Goal: Task Accomplishment & Management: Use online tool/utility

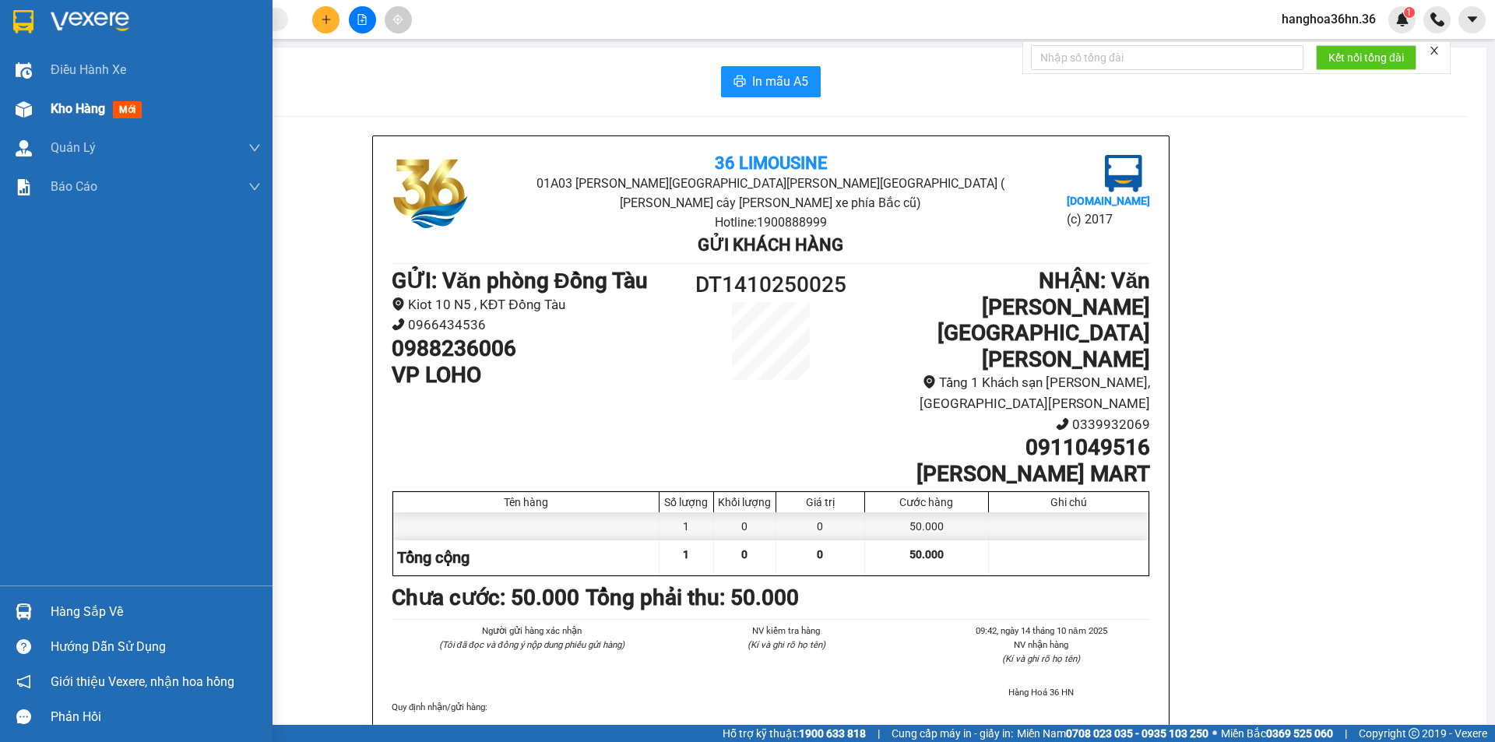
click at [92, 105] on span "Kho hàng" at bounding box center [78, 108] width 55 height 15
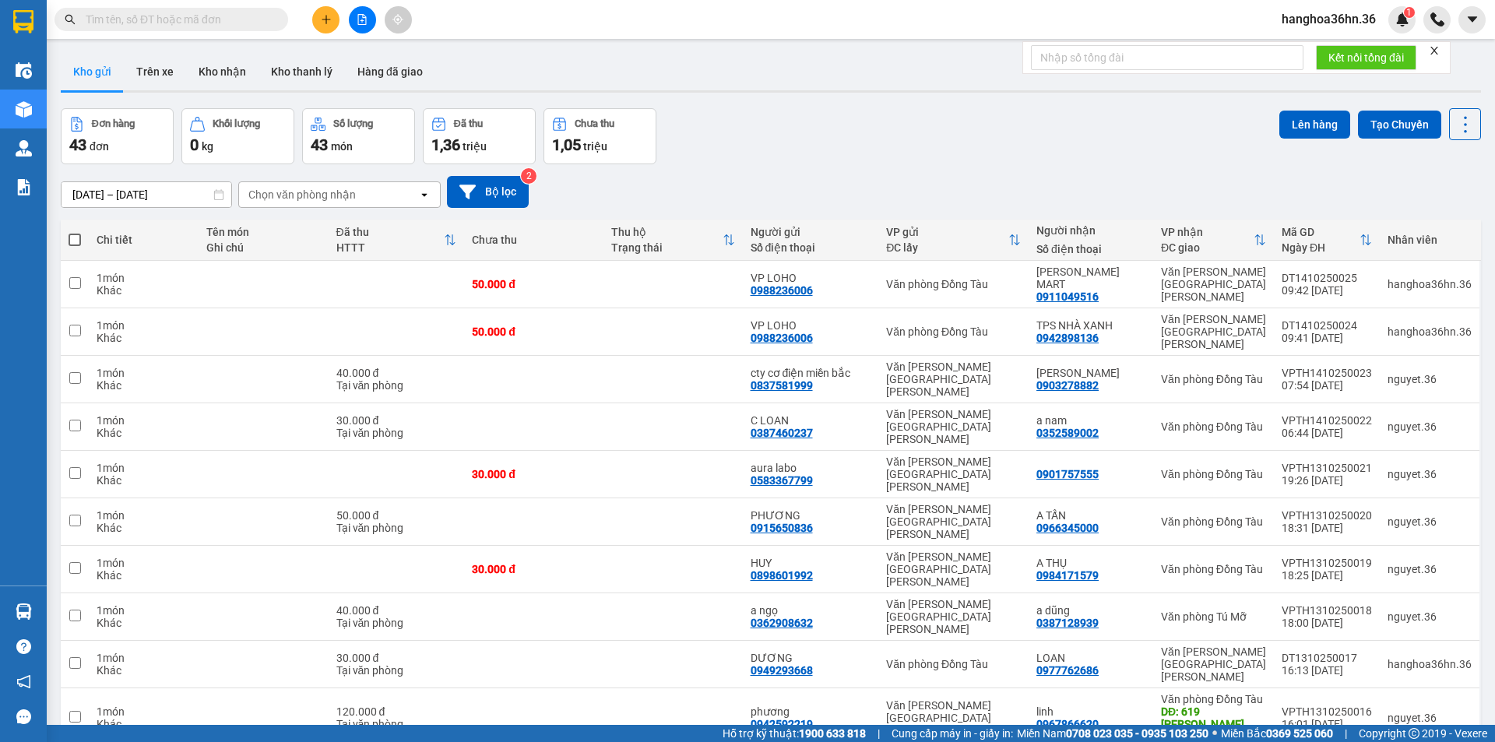
click at [164, 195] on input "[DATE] – [DATE]" at bounding box center [147, 194] width 170 height 25
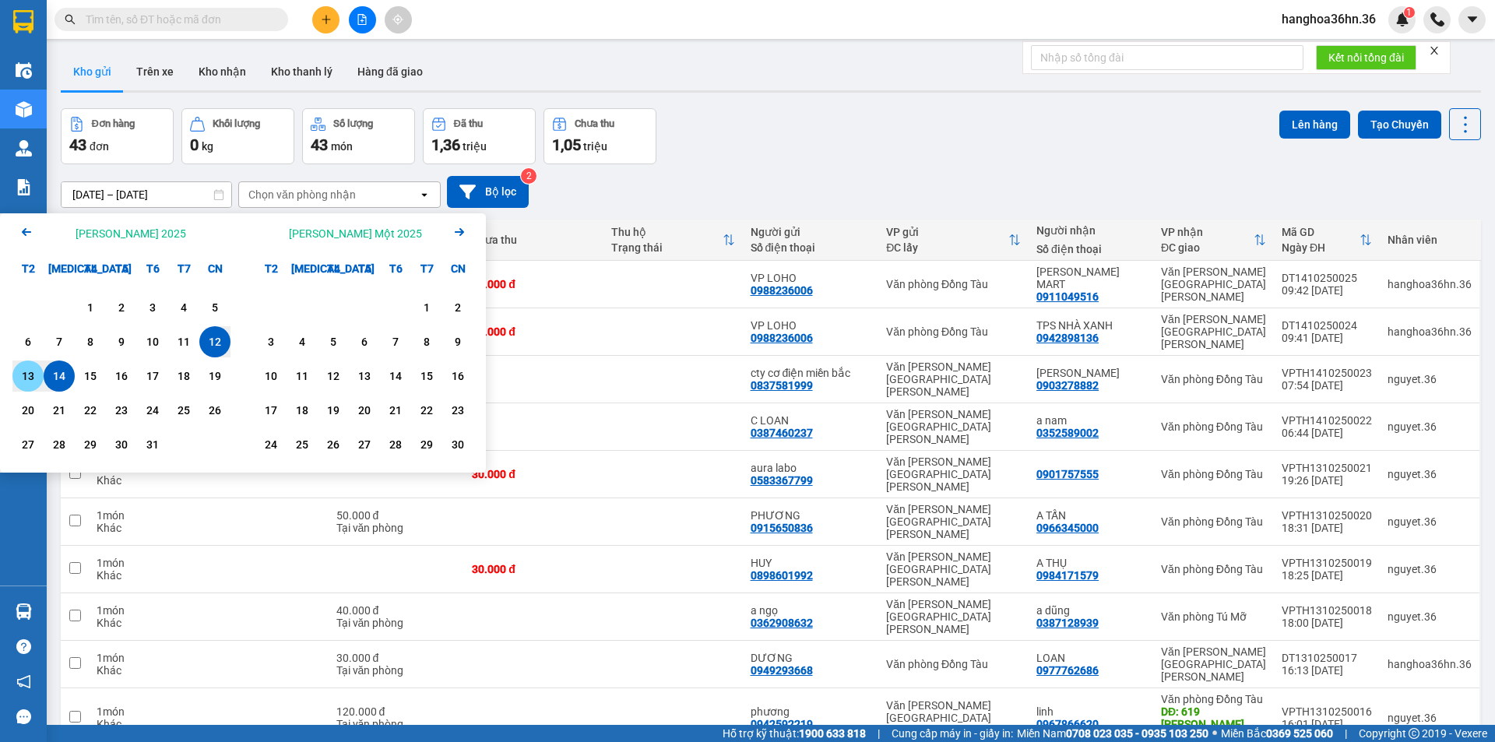
click at [33, 384] on div "13" at bounding box center [28, 376] width 22 height 19
click at [55, 371] on div "14" at bounding box center [59, 376] width 22 height 19
type input "[DATE] – [DATE]"
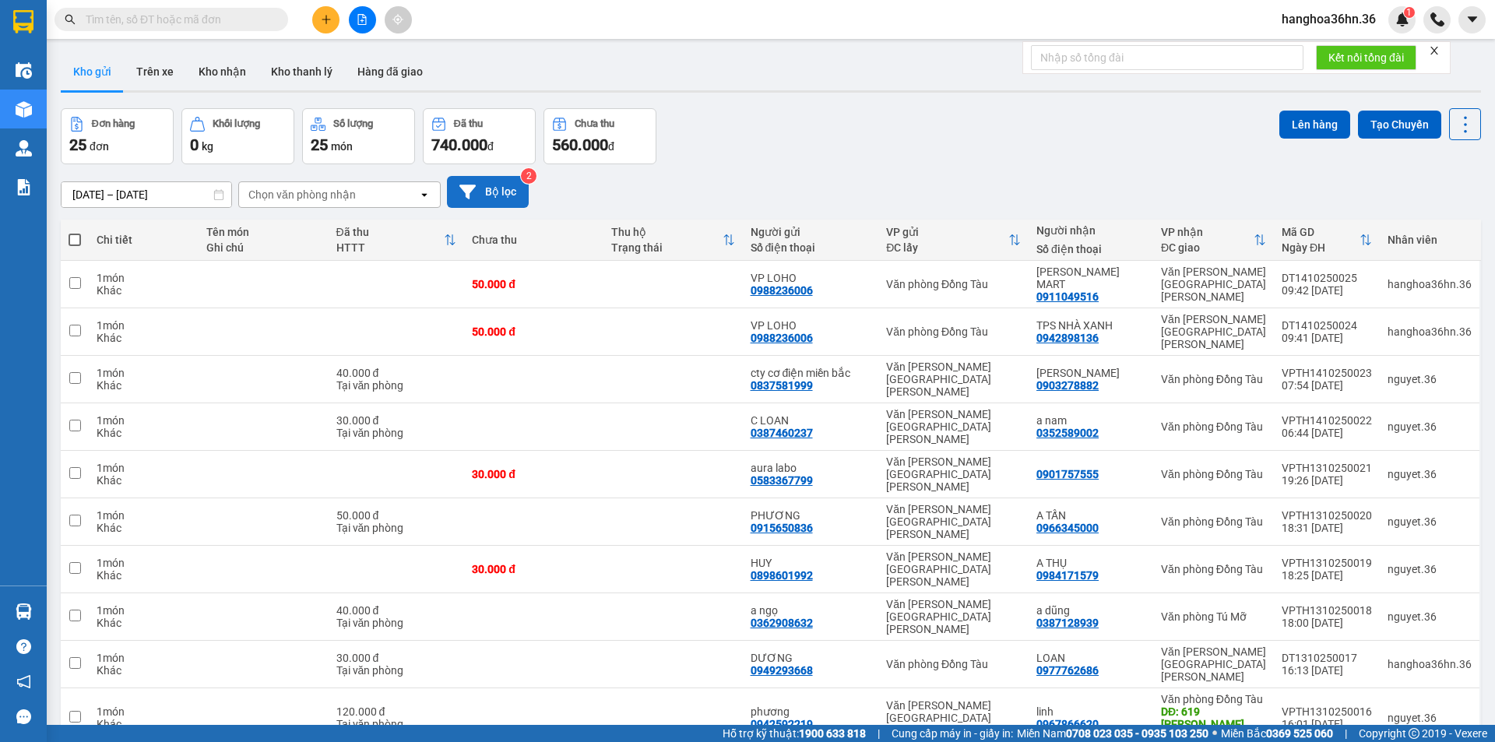
click at [474, 192] on icon at bounding box center [468, 192] width 16 height 16
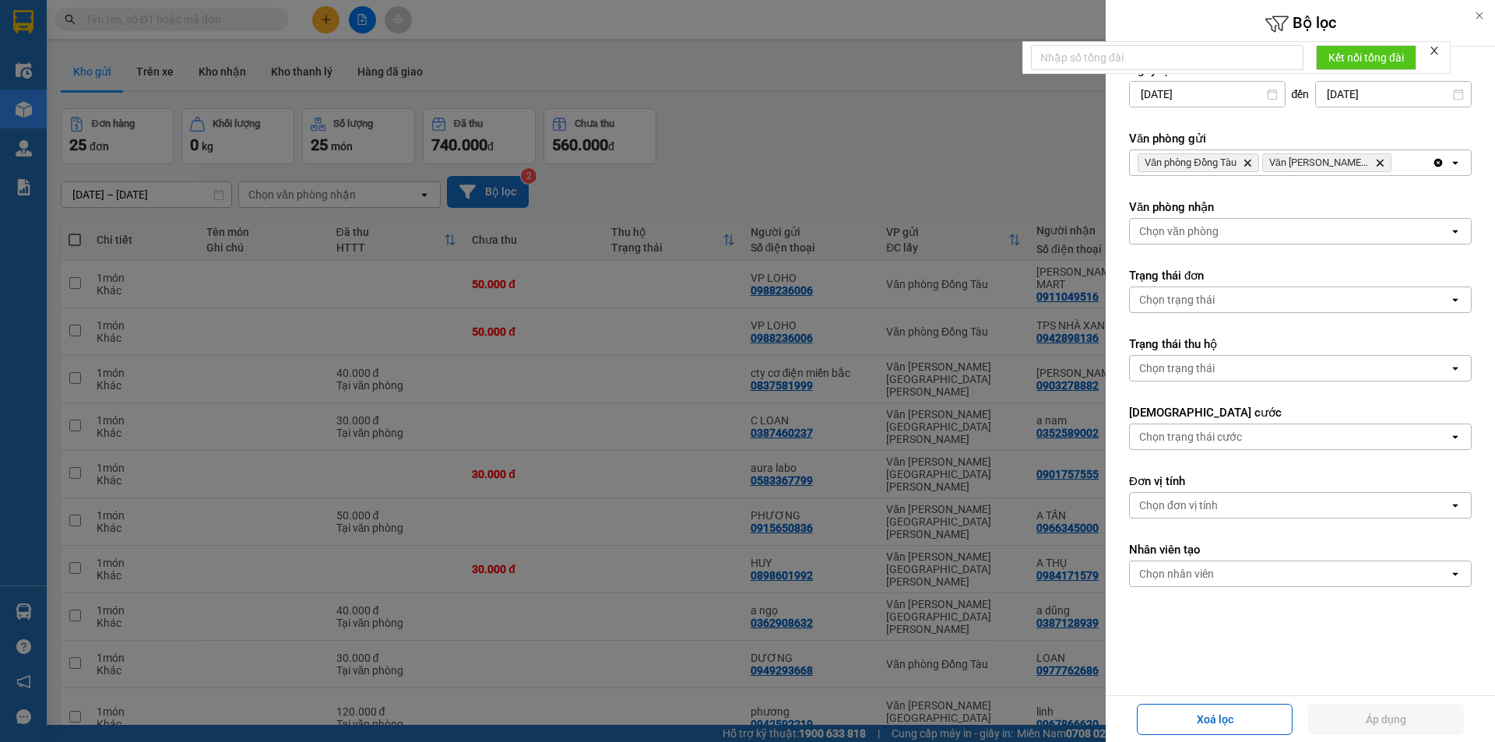
click at [876, 200] on div at bounding box center [747, 371] width 1495 height 742
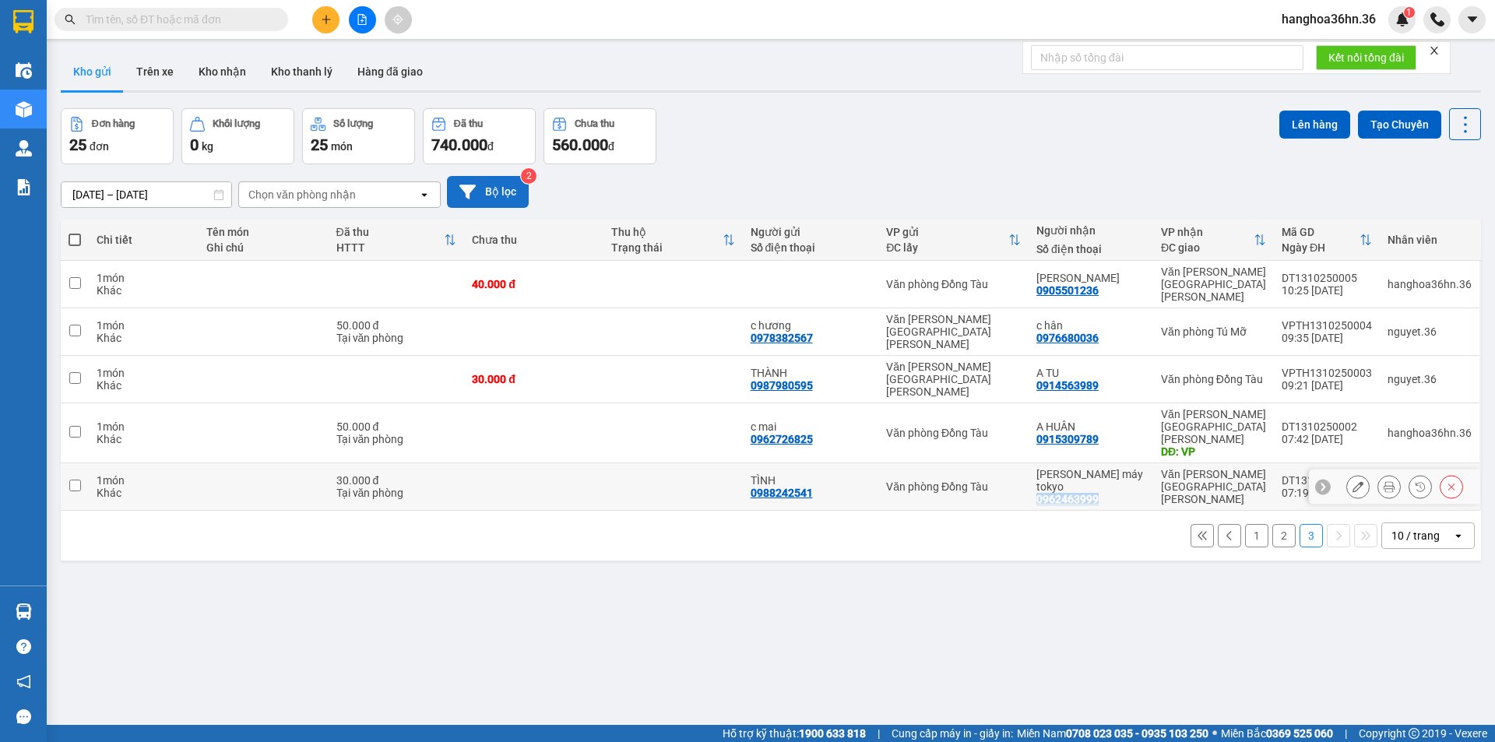
drag, startPoint x: 1111, startPoint y: 438, endPoint x: 1069, endPoint y: 441, distance: 41.3
click at [1041, 463] on td "[PERSON_NAME] máy tokyo 0962463999" at bounding box center [1091, 487] width 125 height 48
checkbox input "true"
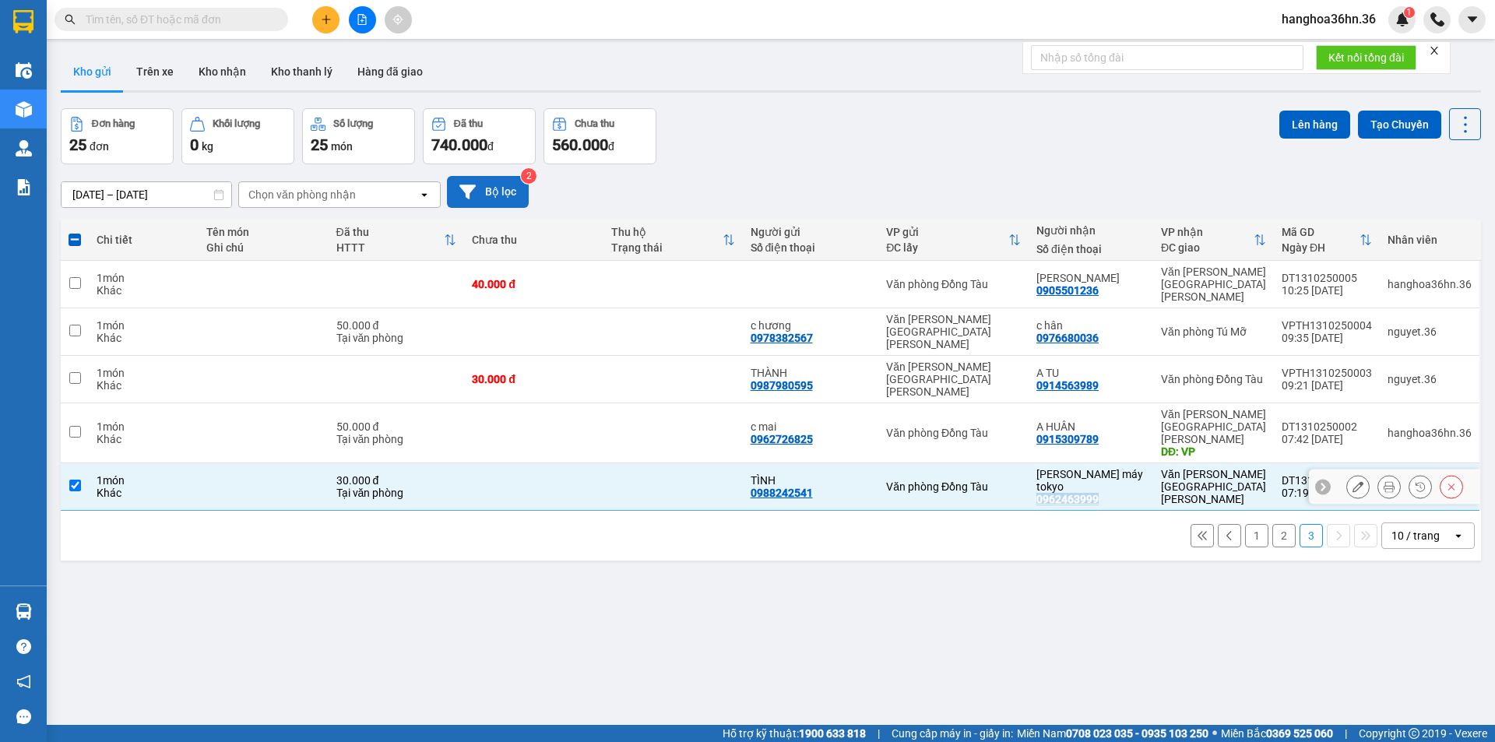
copy div "0962463999"
drag, startPoint x: 1109, startPoint y: 396, endPoint x: 1045, endPoint y: 397, distance: 63.9
click at [1045, 421] on div "A HUÂN 0915309789" at bounding box center [1091, 433] width 109 height 25
checkbox input "true"
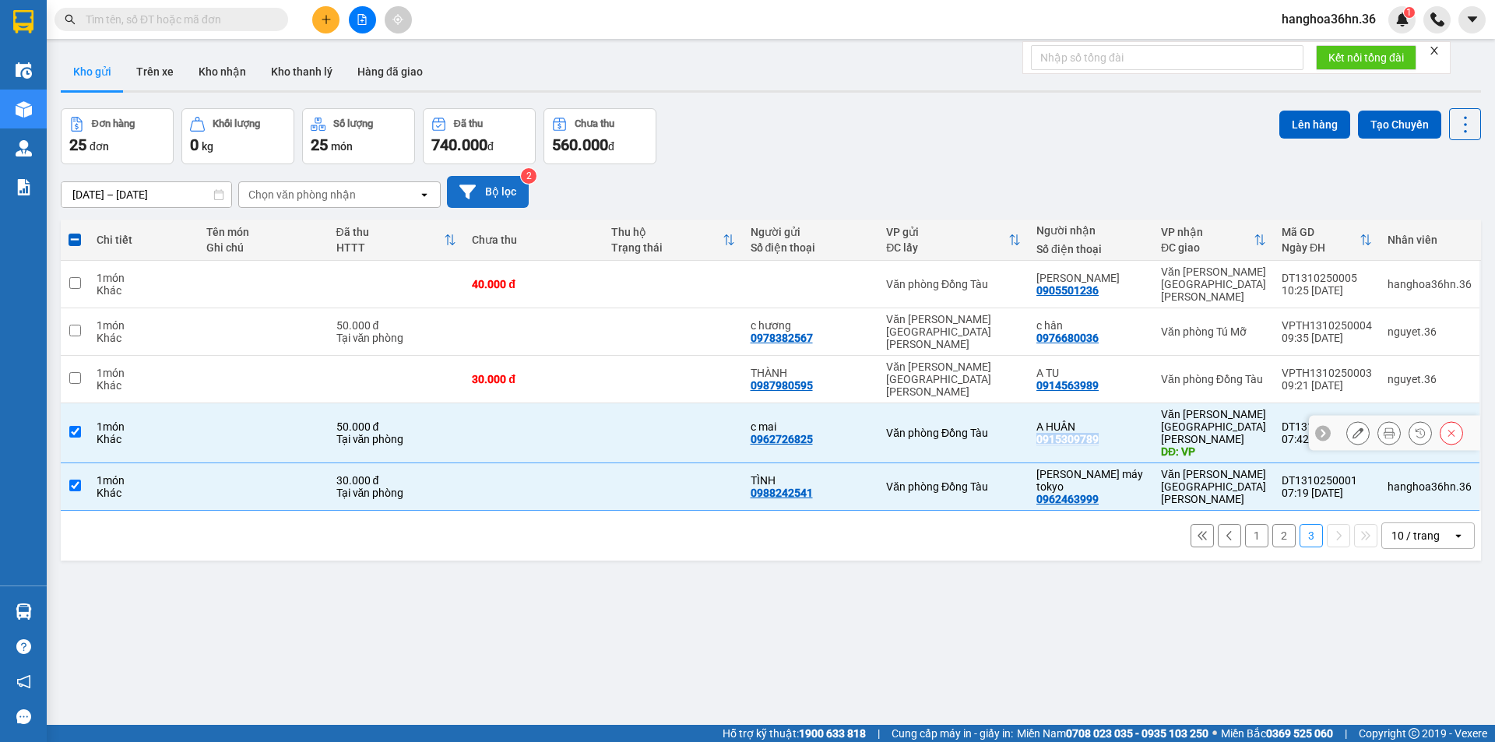
copy div "0915309789"
drag, startPoint x: 1108, startPoint y: 354, endPoint x: 1041, endPoint y: 353, distance: 67.8
click at [1041, 356] on td "A TU 0914563989" at bounding box center [1091, 380] width 125 height 48
checkbox input "true"
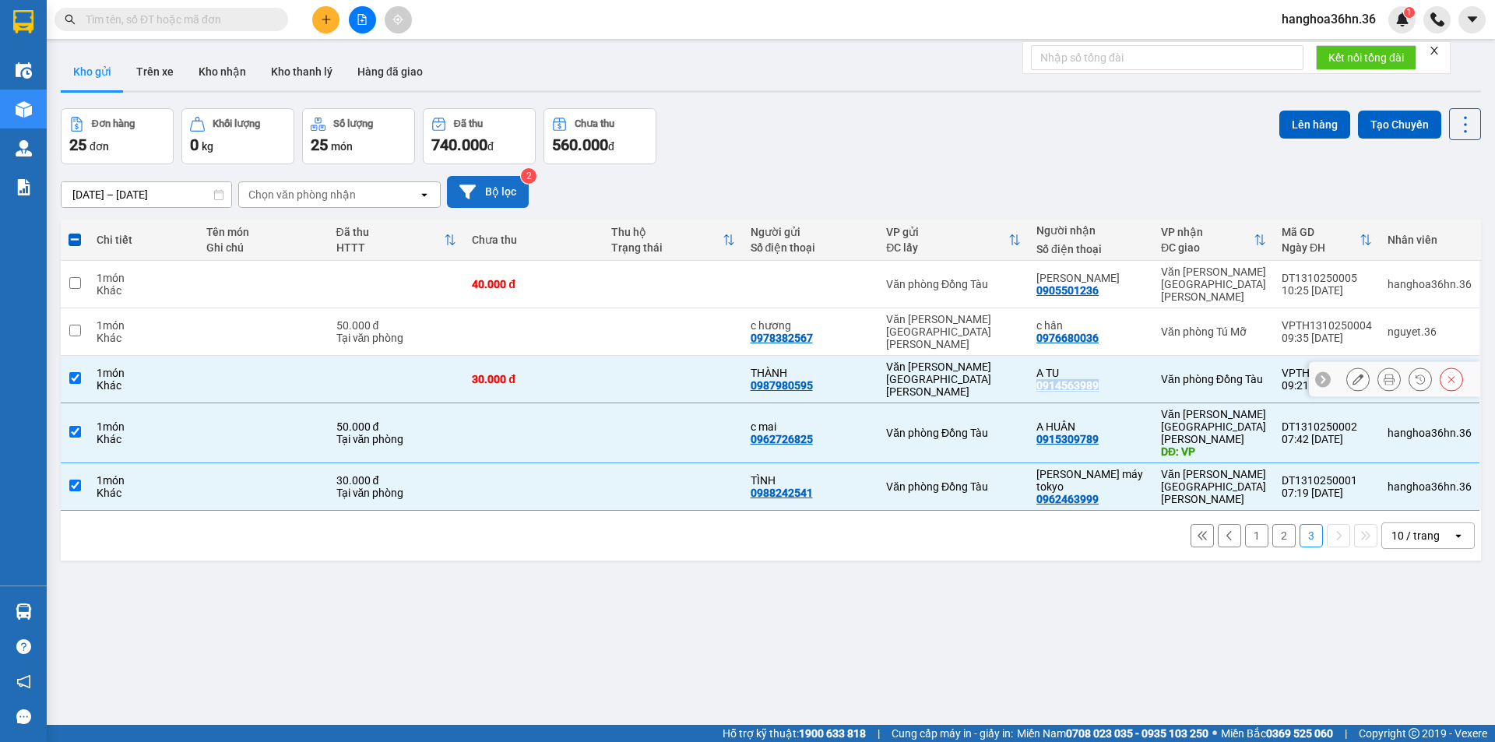
copy div "0914563989"
drag, startPoint x: 1106, startPoint y: 316, endPoint x: 1044, endPoint y: 319, distance: 61.6
click at [1044, 319] on div "c hân 0976680036" at bounding box center [1091, 331] width 109 height 25
checkbox input "true"
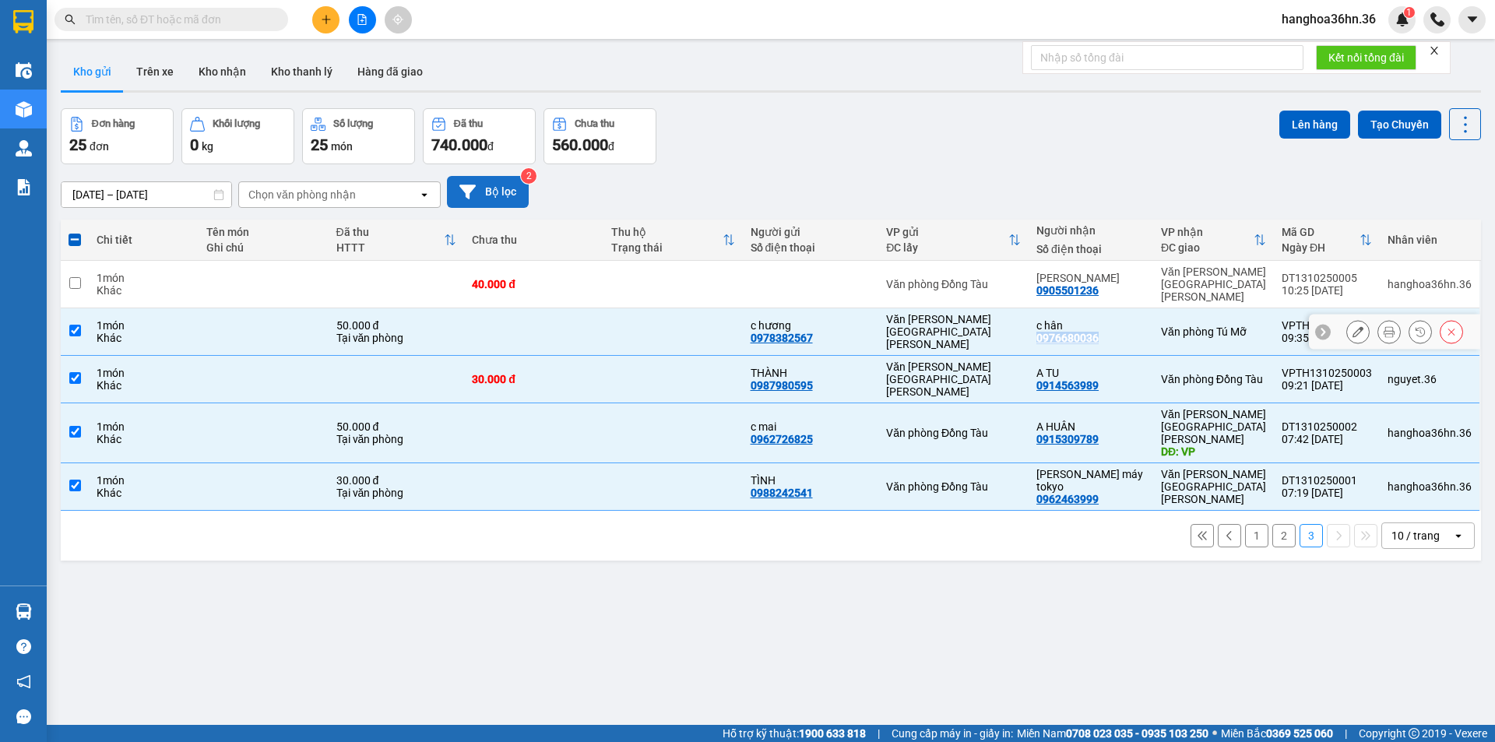
copy div "0976680036"
drag, startPoint x: 1110, startPoint y: 284, endPoint x: 1042, endPoint y: 287, distance: 67.8
click at [1042, 287] on div "gigi 0905501236" at bounding box center [1091, 284] width 109 height 25
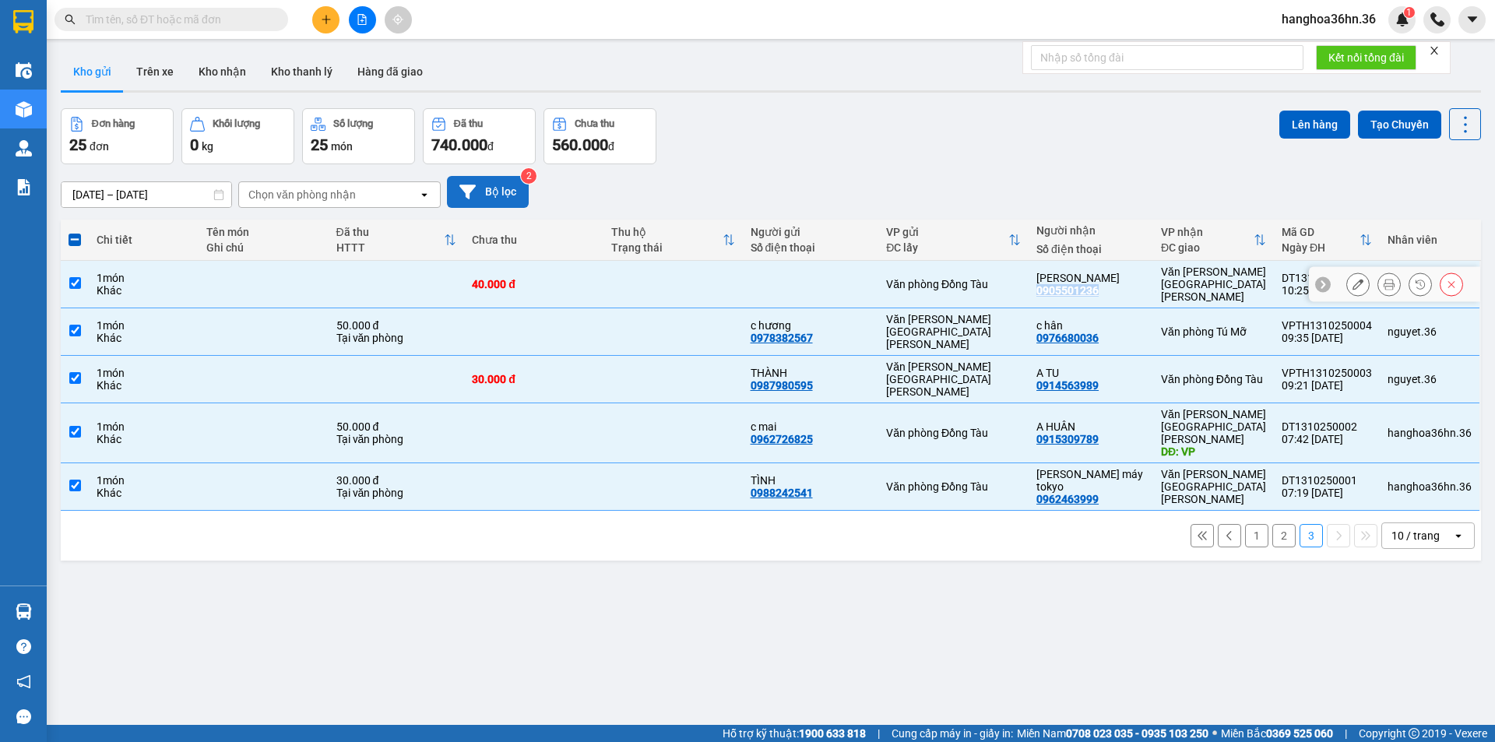
copy div "0905501236"
click at [1278, 524] on button "2" at bounding box center [1284, 535] width 23 height 23
checkbox input "false"
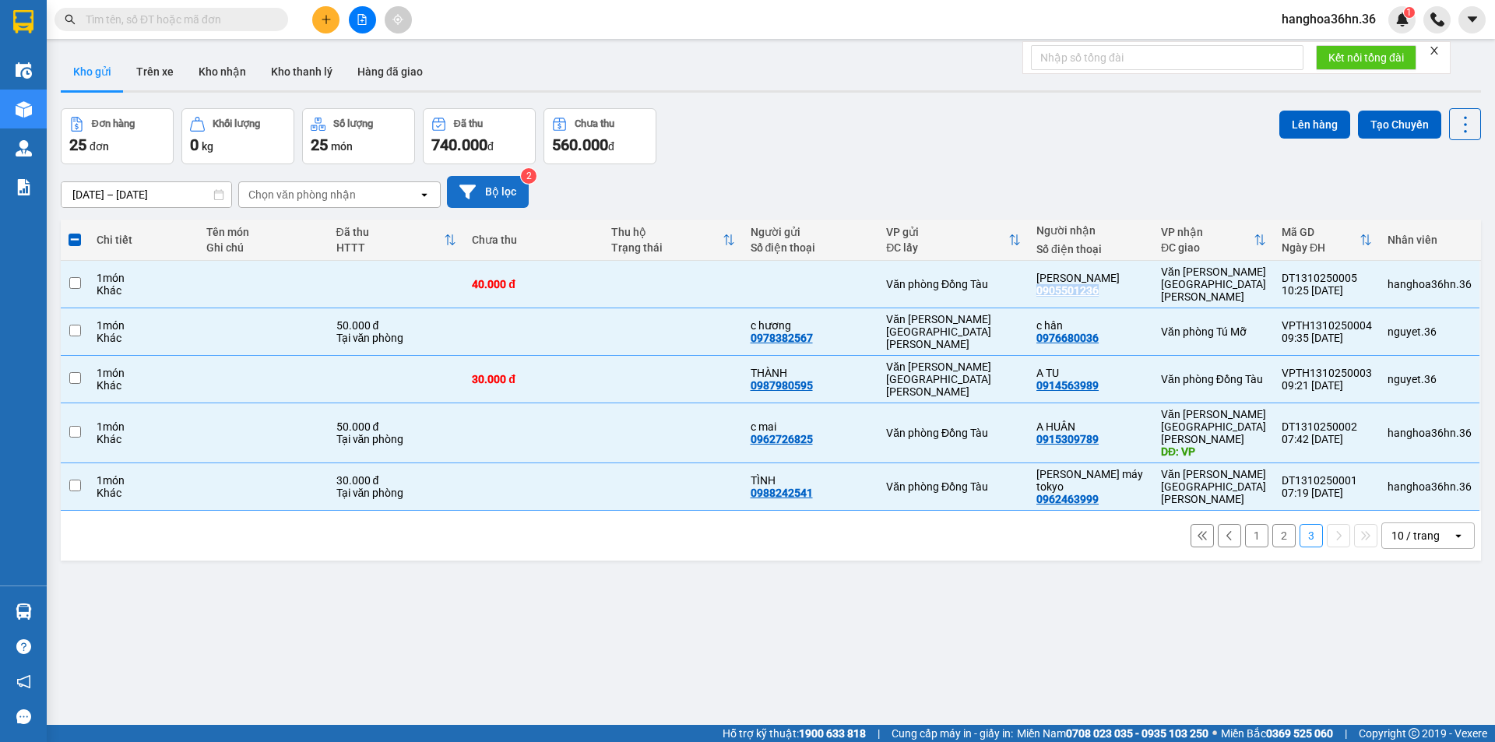
checkbox input "false"
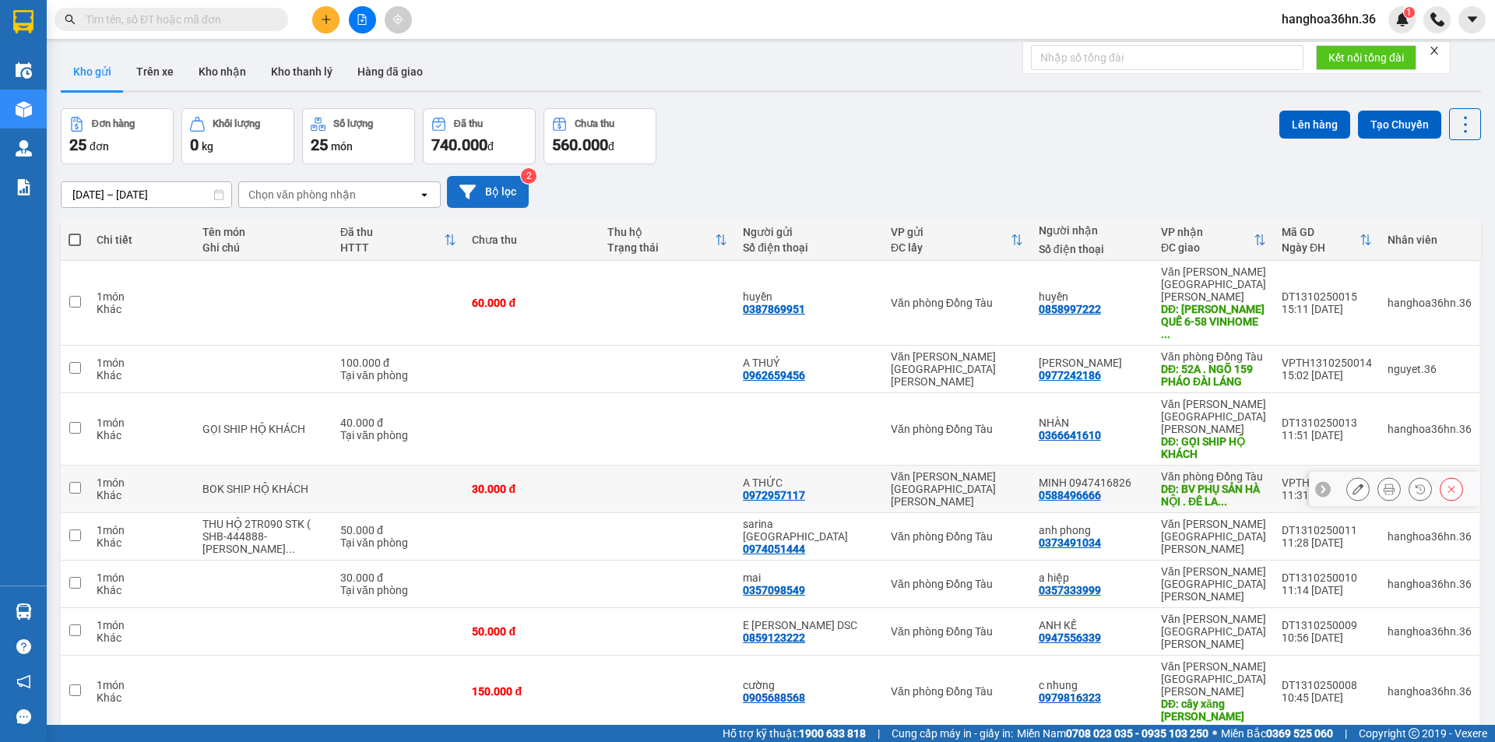
scroll to position [72, 0]
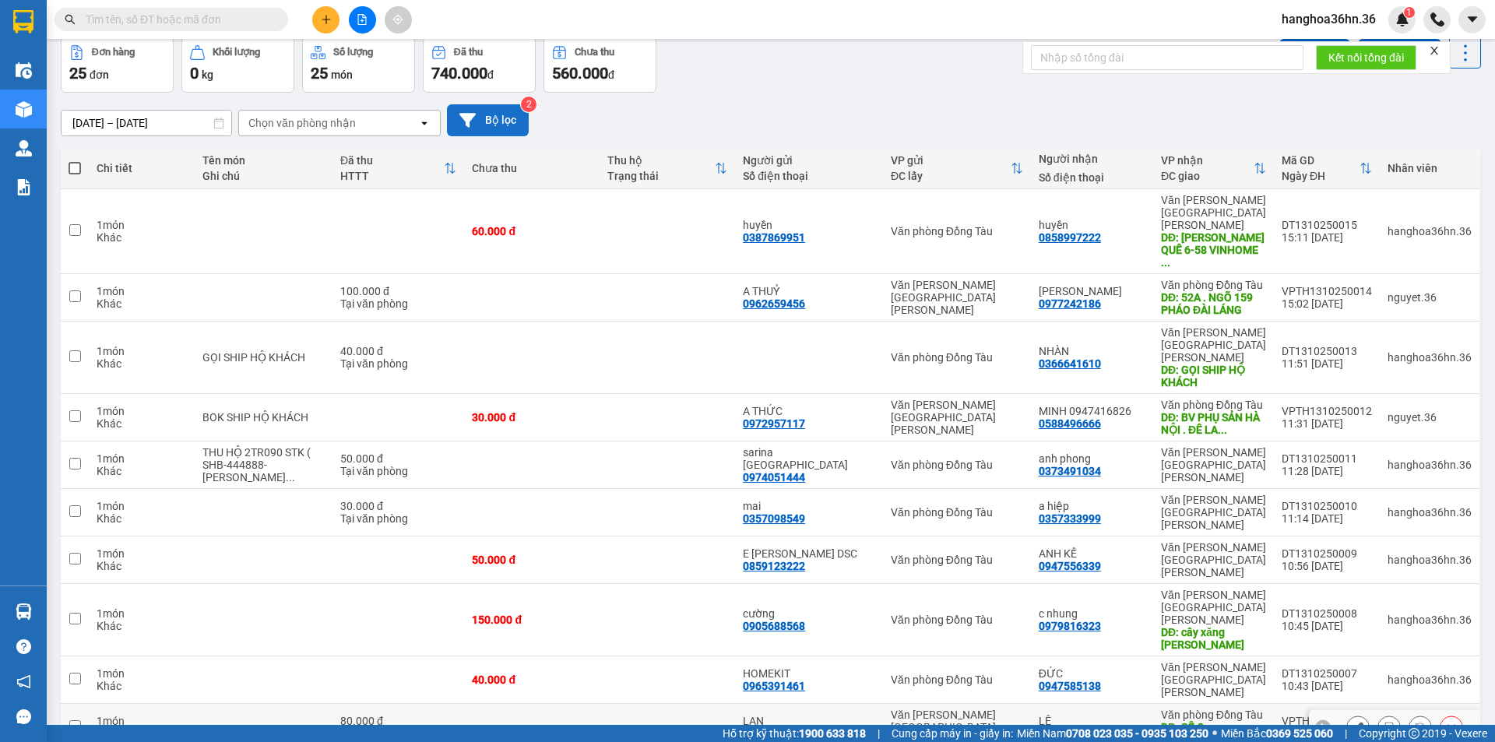
drag, startPoint x: 1111, startPoint y: 632, endPoint x: 1045, endPoint y: 632, distance: 65.4
click at [1045, 715] on div "LÊ 0989388892" at bounding box center [1092, 727] width 107 height 25
checkbox input "true"
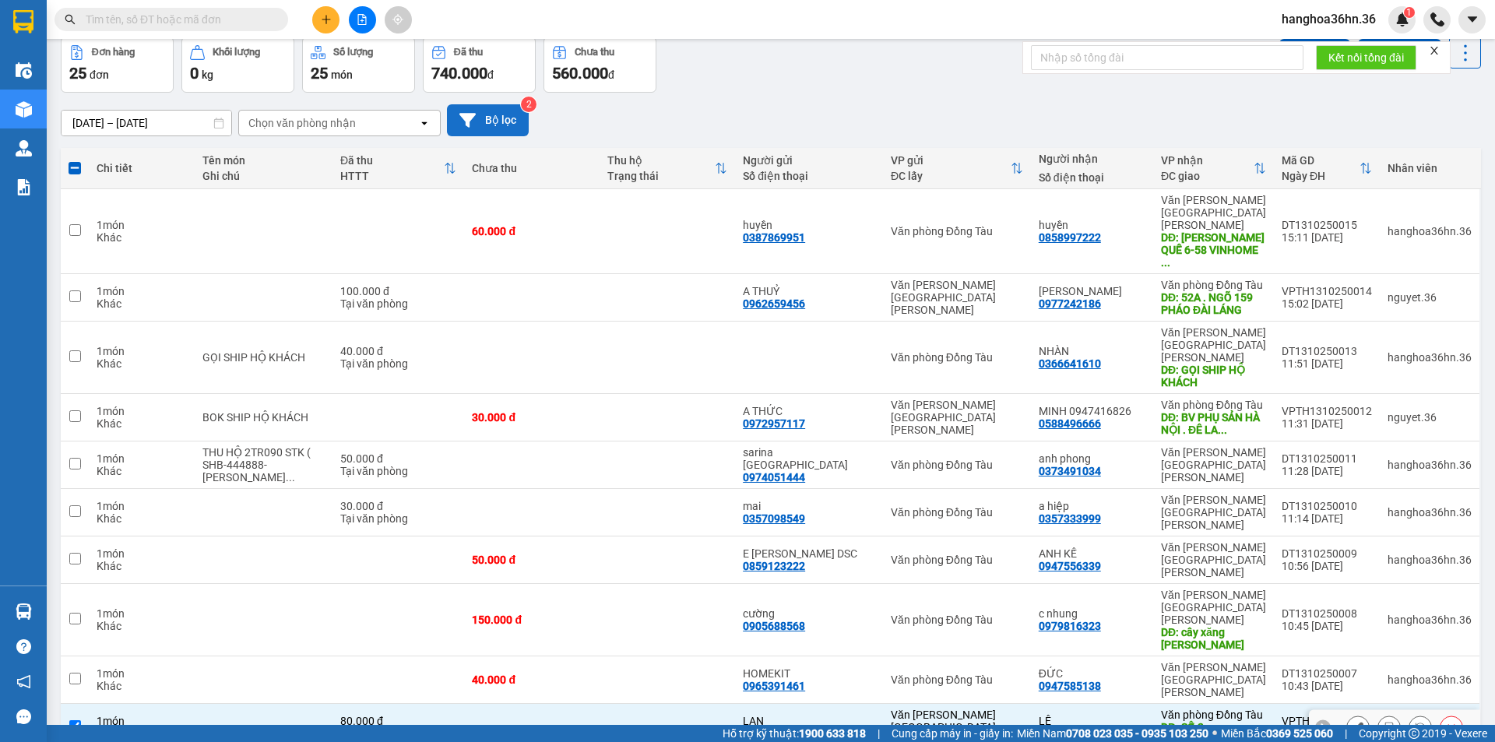
copy div "0989388892"
click at [1379, 714] on button at bounding box center [1390, 727] width 22 height 27
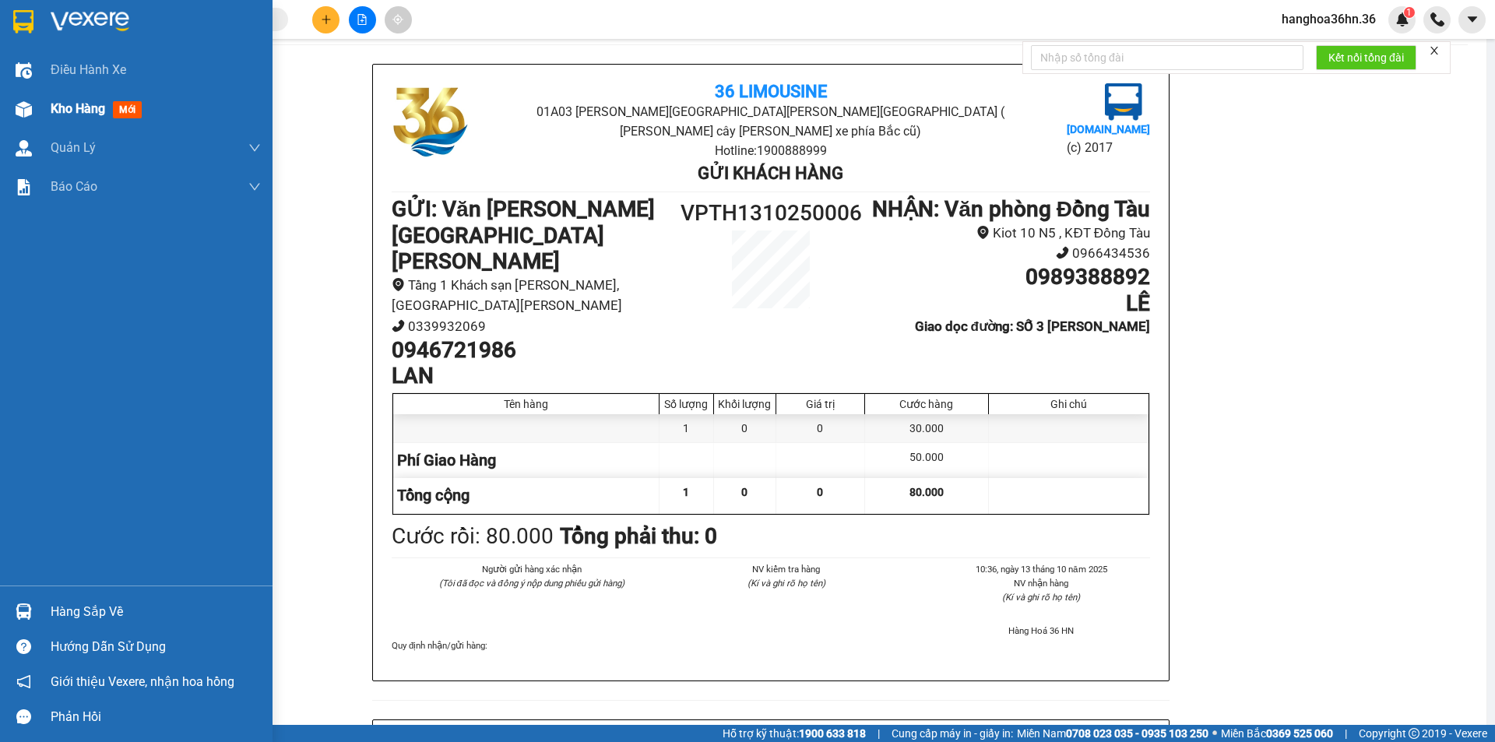
click at [51, 114] on span "Kho hàng" at bounding box center [78, 108] width 55 height 15
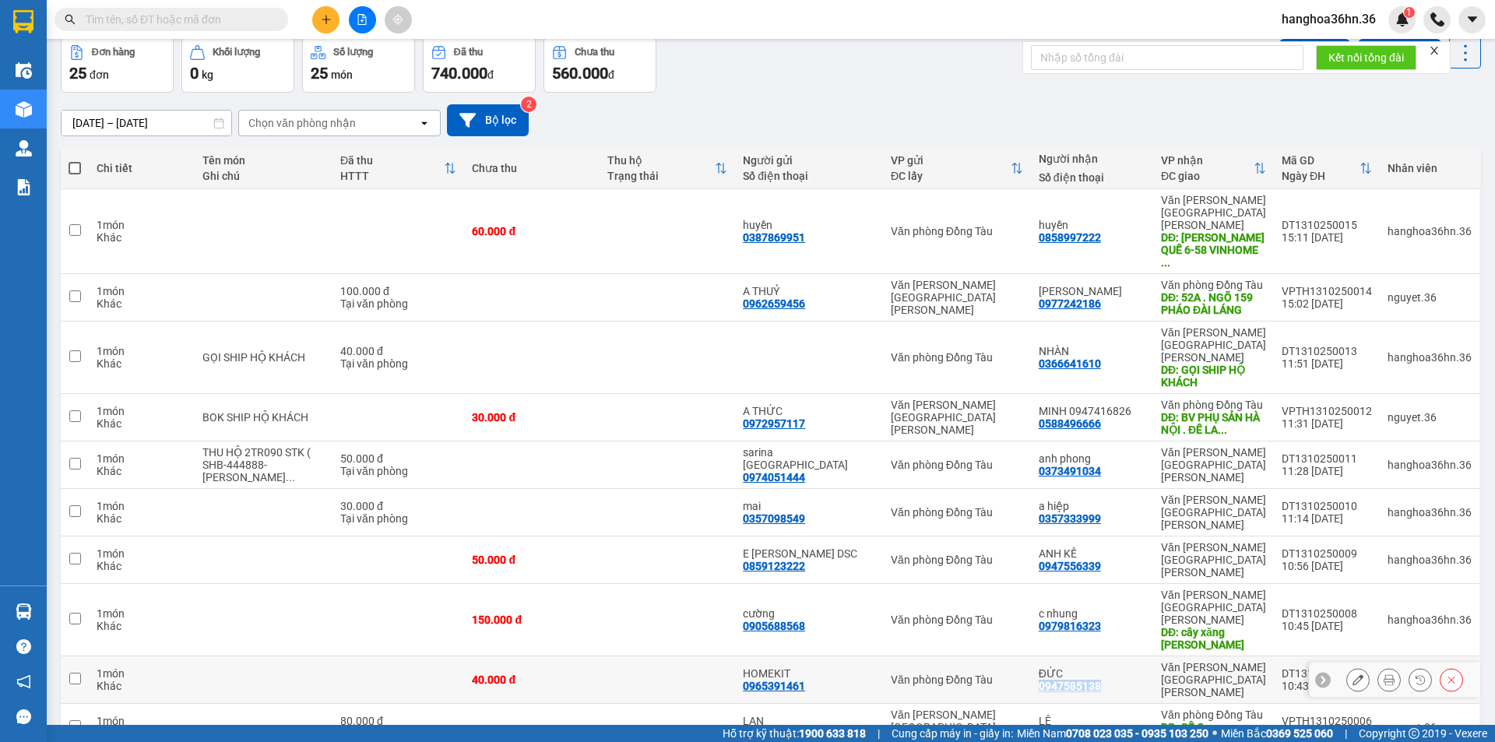
drag, startPoint x: 1105, startPoint y: 593, endPoint x: 1038, endPoint y: 591, distance: 67.0
click at [1038, 657] on td "ĐỨC 0947585138" at bounding box center [1092, 681] width 122 height 48
checkbox input "true"
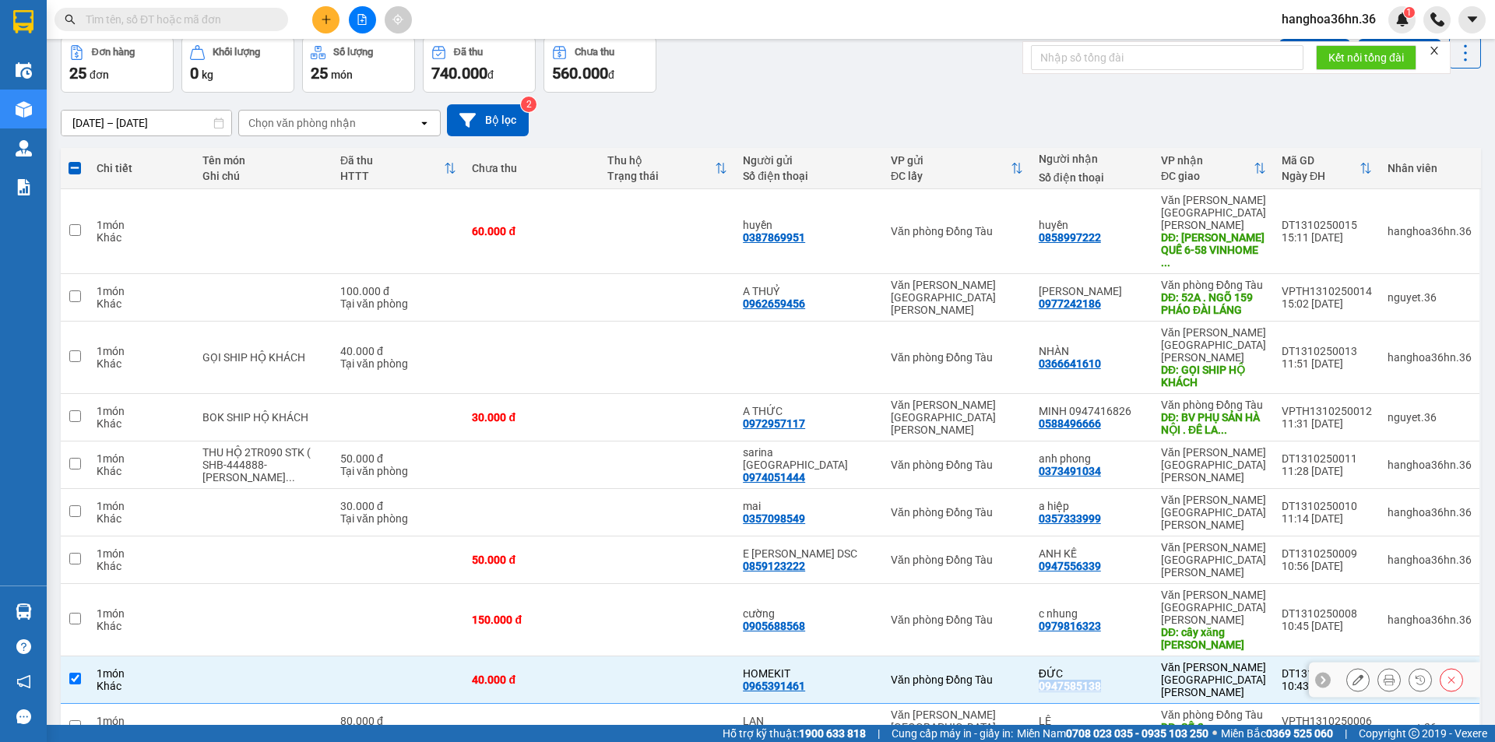
copy div "0947585138"
drag, startPoint x: 1104, startPoint y: 542, endPoint x: 1043, endPoint y: 546, distance: 61.7
click at [1043, 608] on div "c [PERSON_NAME] 0979816323" at bounding box center [1092, 620] width 107 height 25
checkbox input "true"
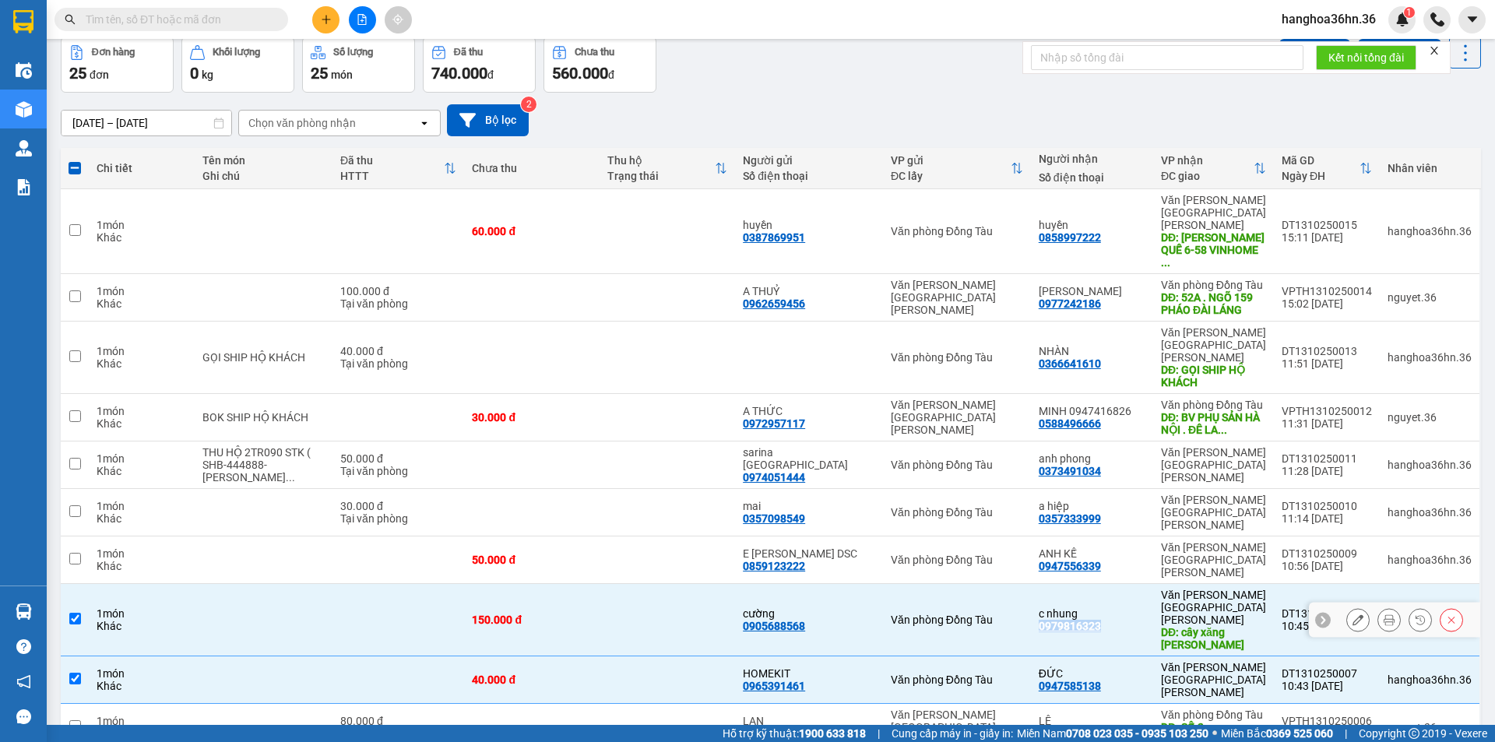
copy div "0979816323"
drag, startPoint x: 1106, startPoint y: 494, endPoint x: 1037, endPoint y: 498, distance: 69.5
click at [1037, 537] on td "[PERSON_NAME] KẾ 0947556339" at bounding box center [1092, 561] width 122 height 48
checkbox input "true"
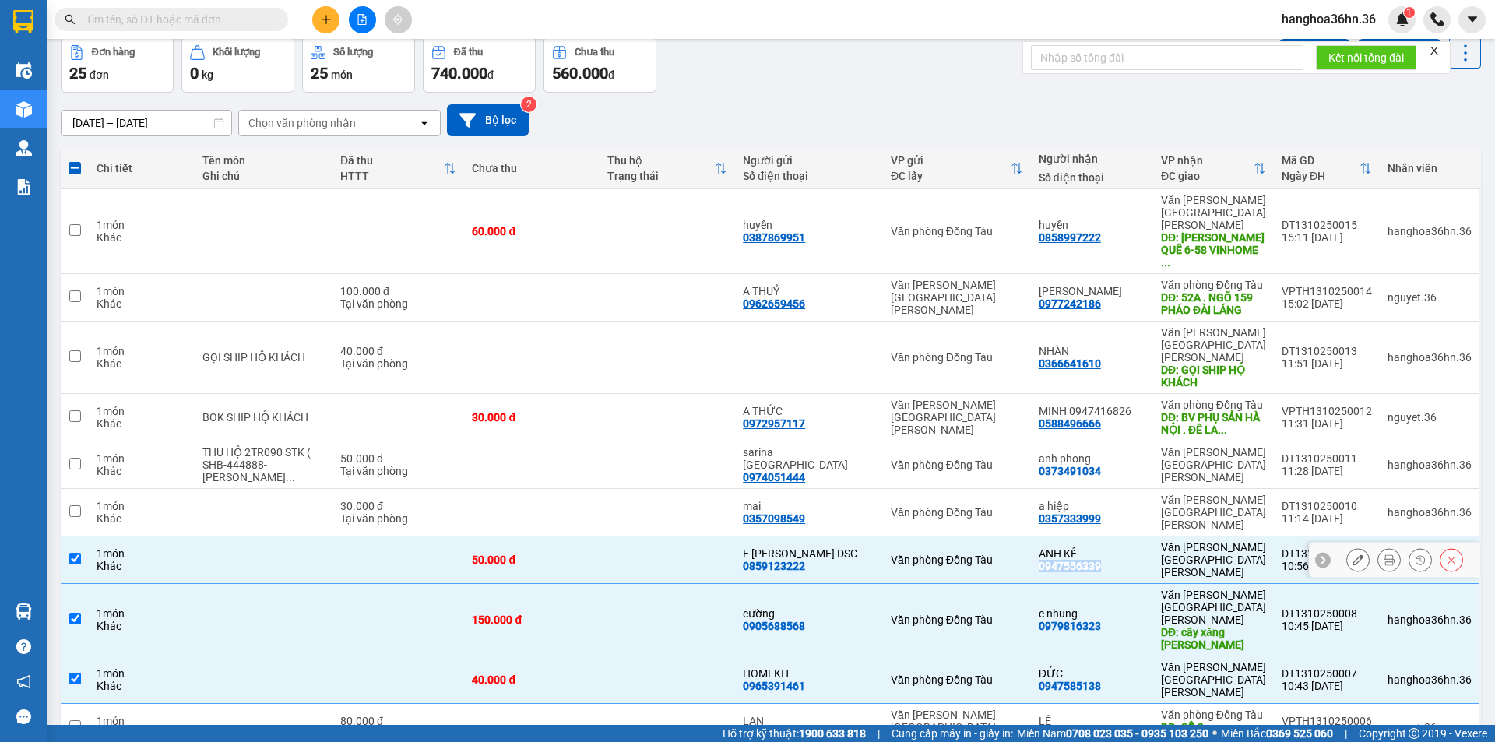
copy div "0947556339"
drag, startPoint x: 1094, startPoint y: 462, endPoint x: 1045, endPoint y: 460, distance: 48.3
click at [1045, 500] on div "a [PERSON_NAME] 0357333999" at bounding box center [1092, 512] width 107 height 25
checkbox input "true"
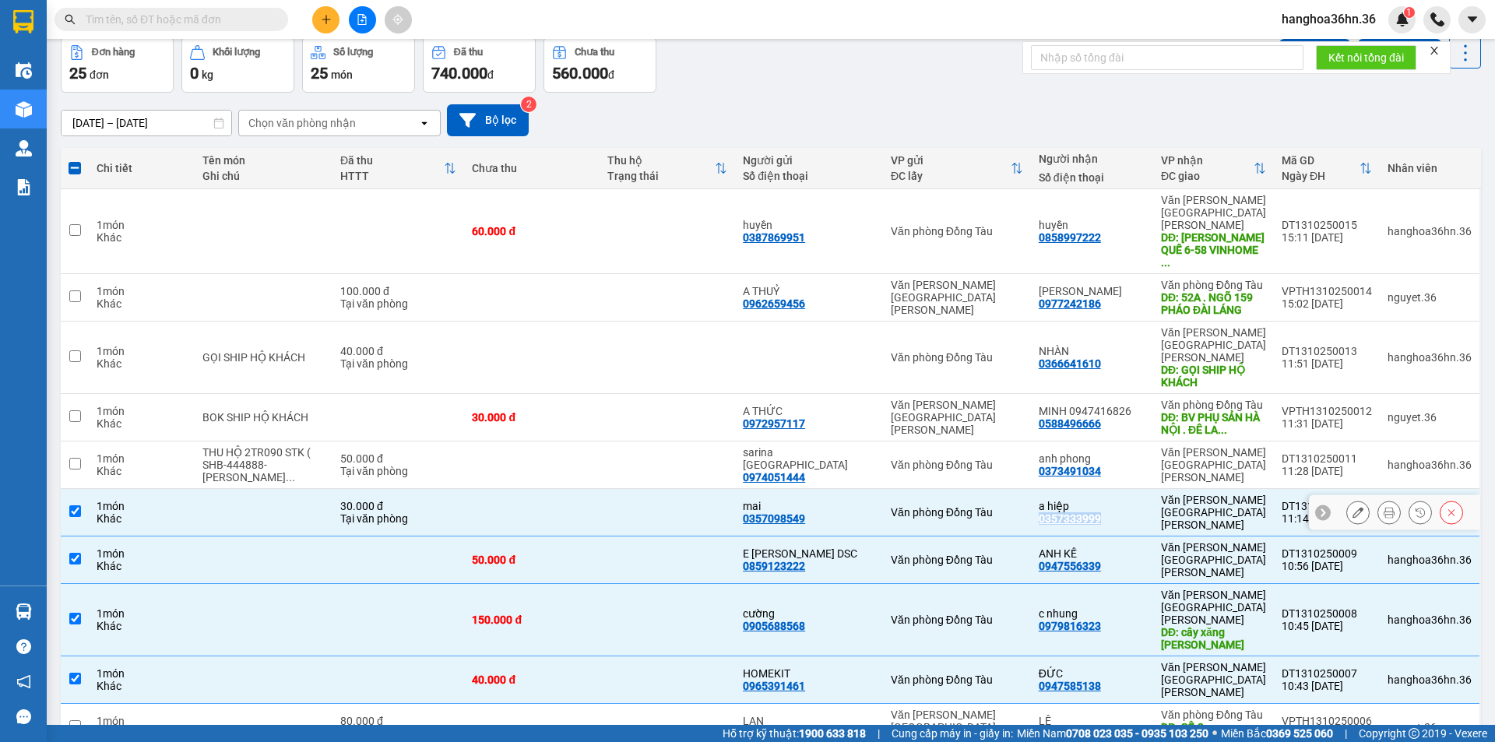
copy div "0357333999"
drag, startPoint x: 1108, startPoint y: 426, endPoint x: 1044, endPoint y: 431, distance: 63.3
click at [1044, 453] on div "[PERSON_NAME] 0373491034" at bounding box center [1092, 465] width 107 height 25
checkbox input "true"
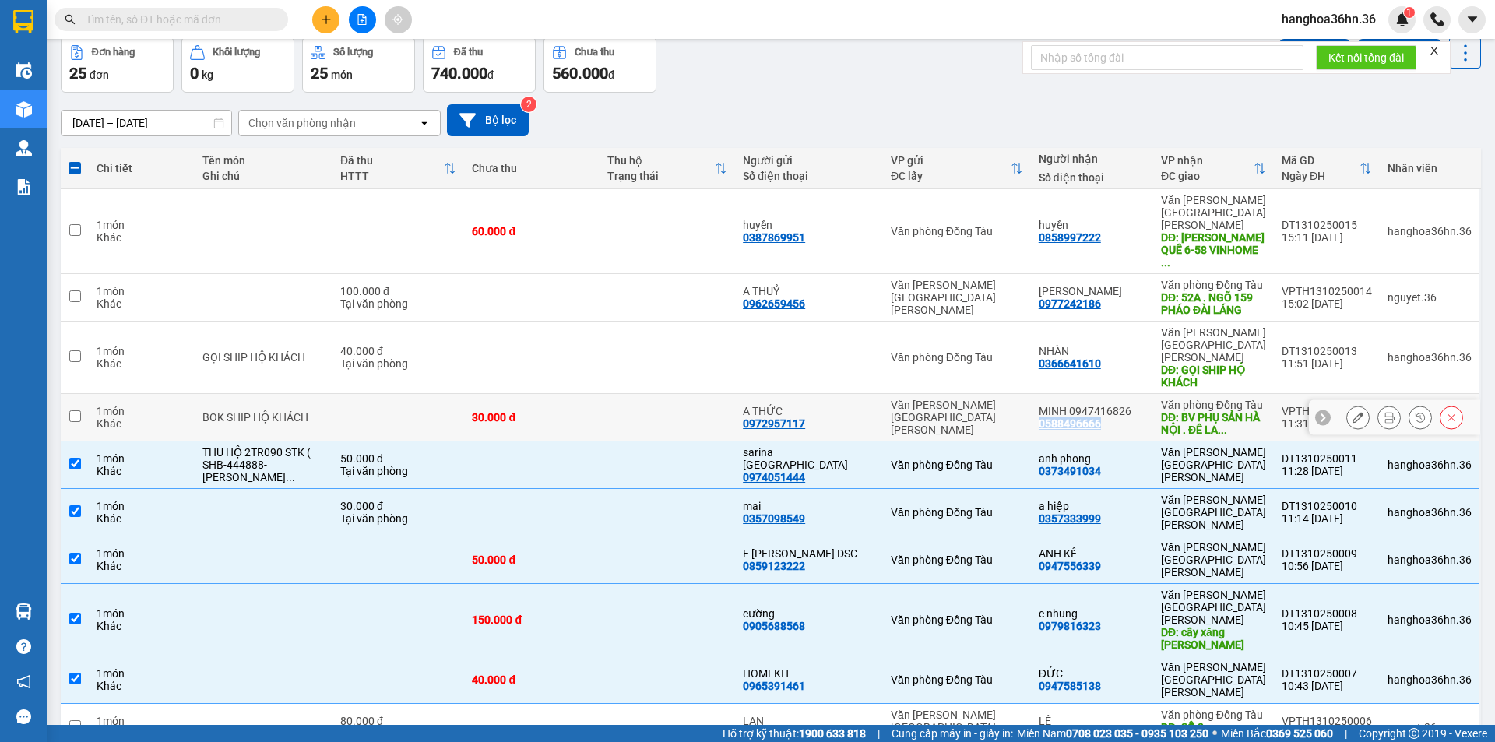
drag, startPoint x: 1106, startPoint y: 389, endPoint x: 1043, endPoint y: 391, distance: 63.1
click at [1043, 405] on div "MINH 0947416826 0588496666" at bounding box center [1092, 417] width 107 height 25
checkbox input "true"
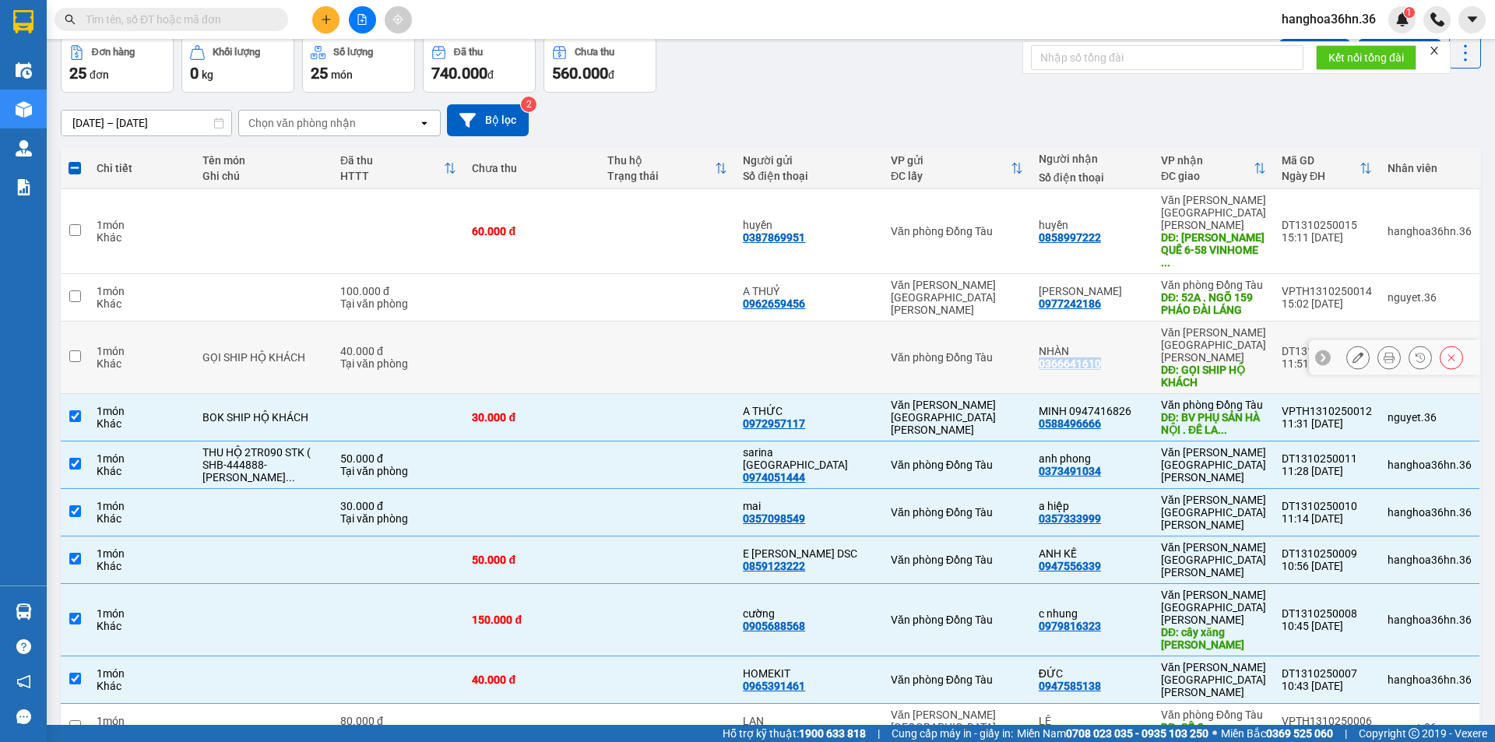
drag, startPoint x: 1105, startPoint y: 329, endPoint x: 1040, endPoint y: 329, distance: 65.4
click at [1040, 329] on td "[PERSON_NAME] 0366641610" at bounding box center [1092, 358] width 122 height 72
checkbox input "true"
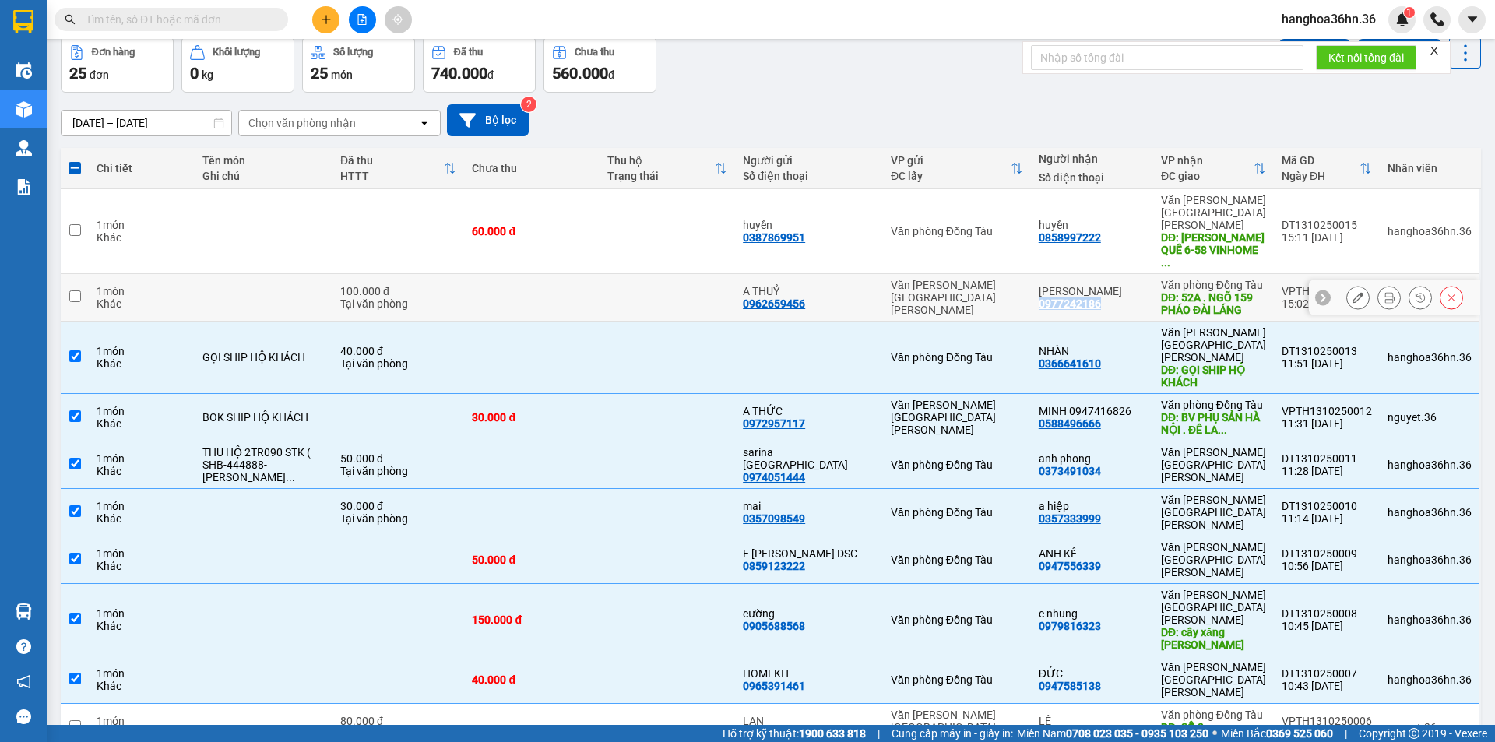
drag, startPoint x: 1113, startPoint y: 274, endPoint x: 1044, endPoint y: 276, distance: 69.3
click at [1044, 285] on div "[PERSON_NAME] 0977242186" at bounding box center [1092, 297] width 107 height 25
checkbox input "true"
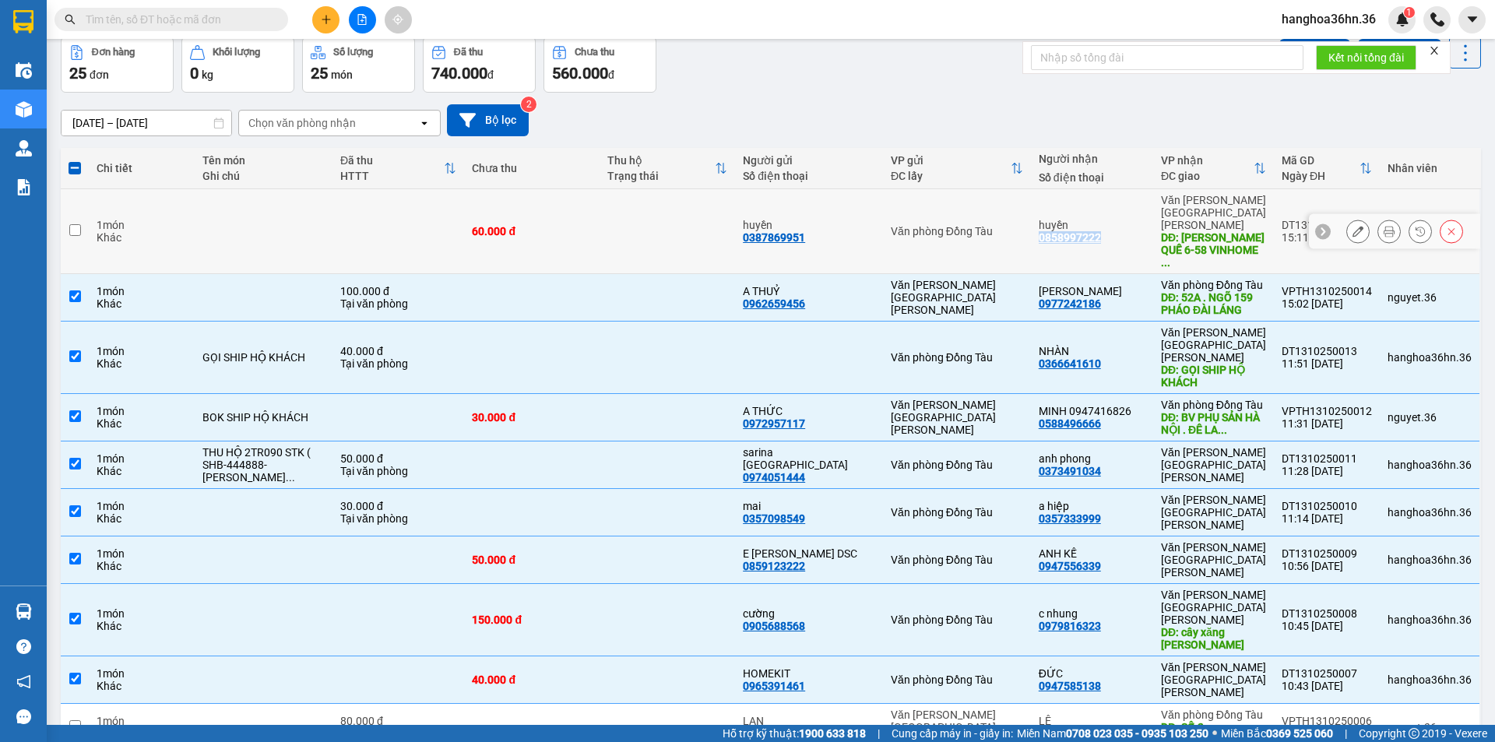
drag, startPoint x: 1104, startPoint y: 224, endPoint x: 1041, endPoint y: 225, distance: 63.1
click at [1041, 225] on td "[PERSON_NAME] 0858997222" at bounding box center [1092, 231] width 122 height 85
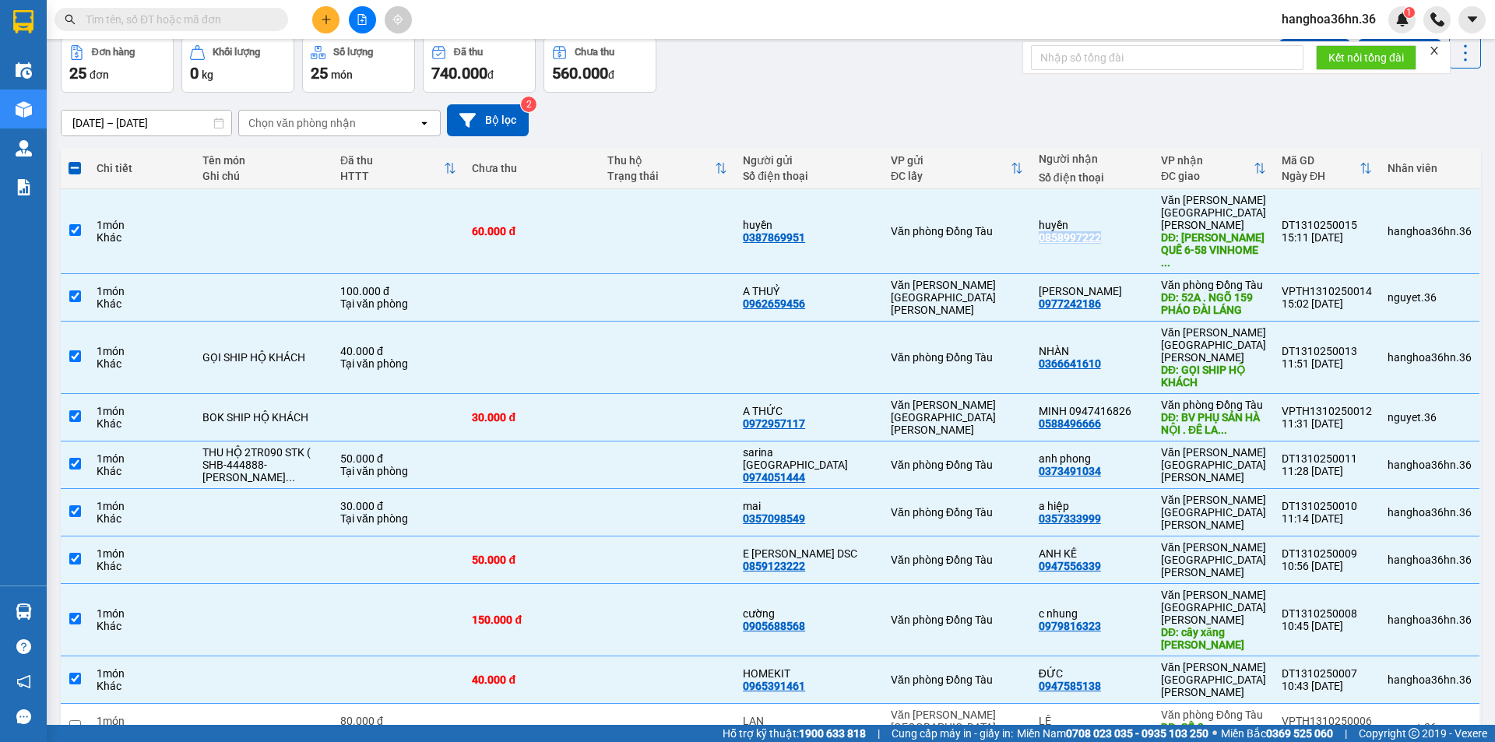
checkbox input "false"
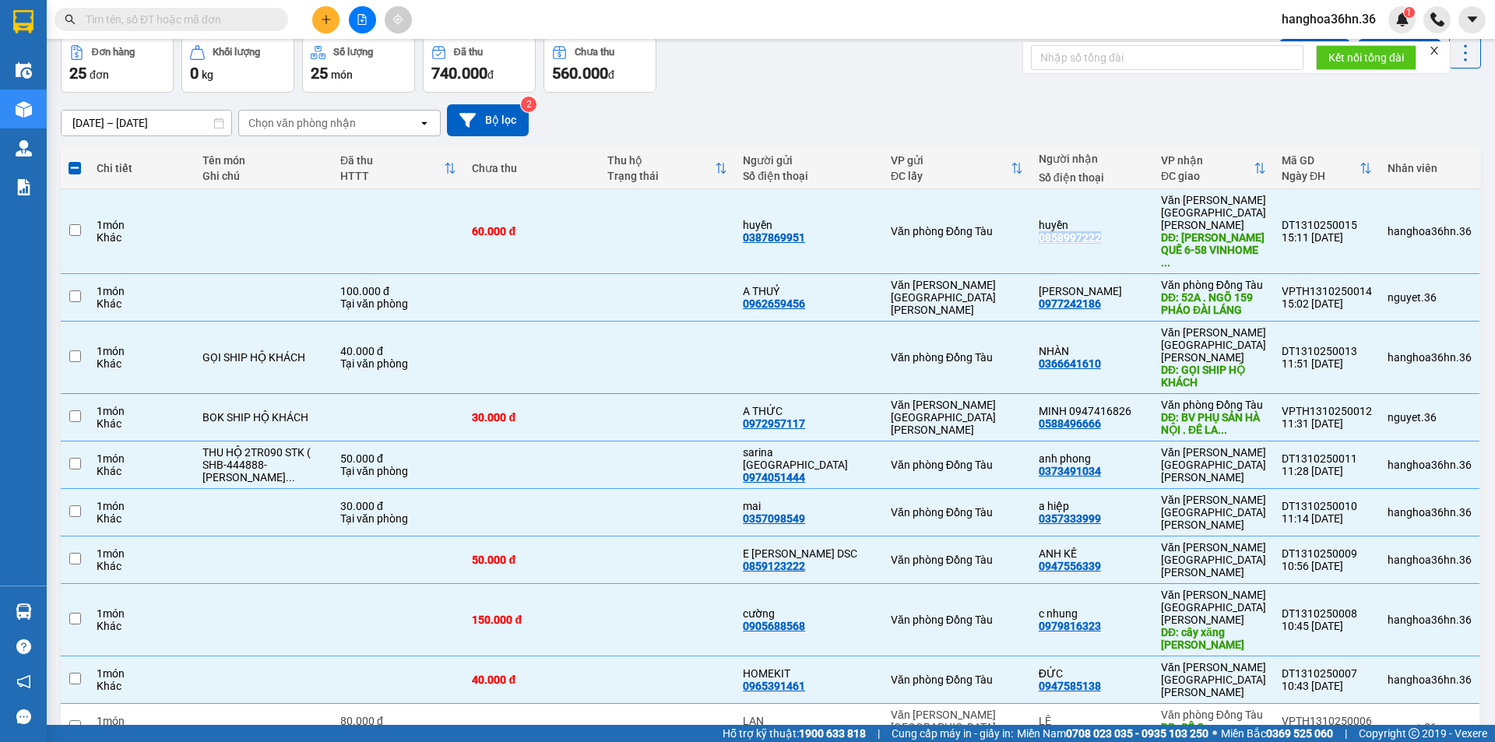
checkbox input "false"
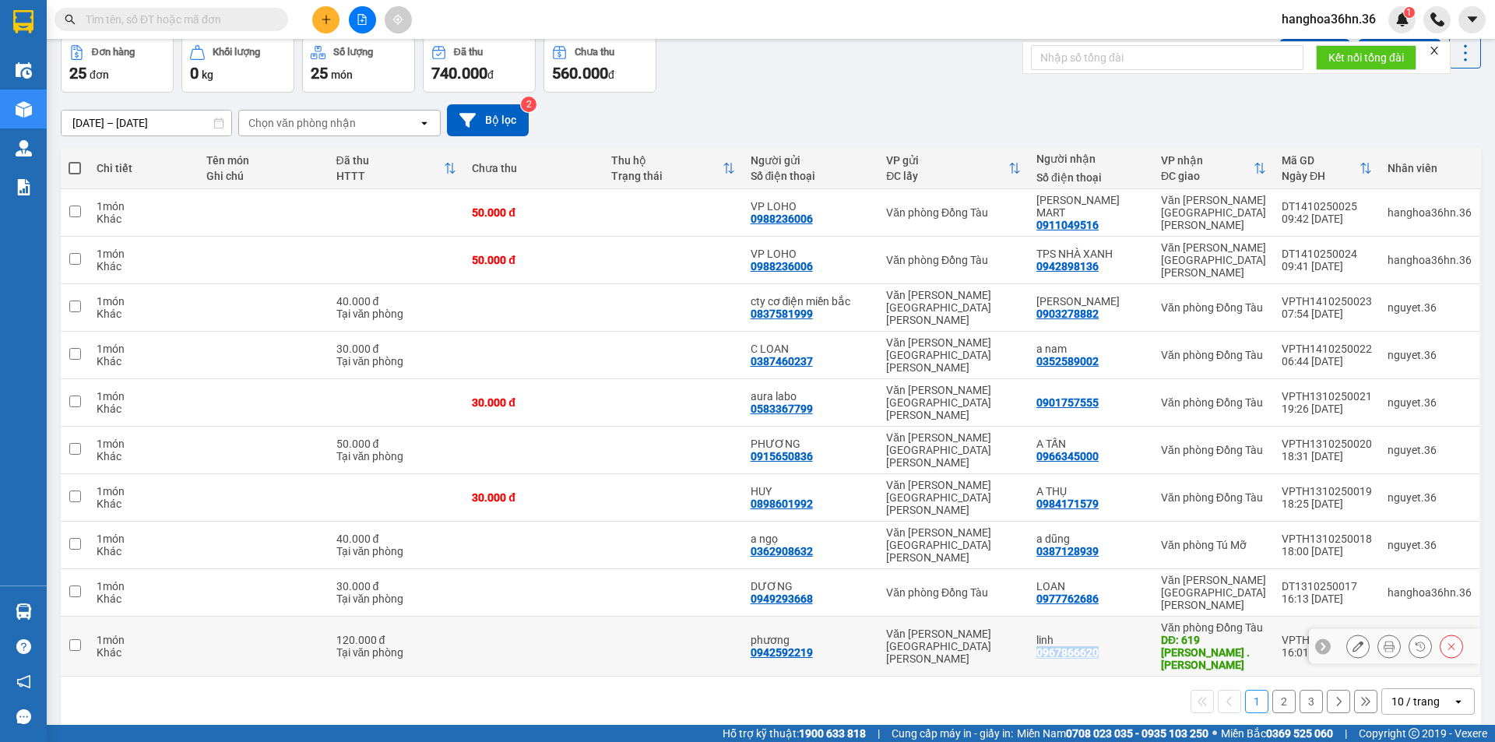
drag, startPoint x: 1106, startPoint y: 530, endPoint x: 1044, endPoint y: 534, distance: 61.6
click at [1044, 634] on div "[PERSON_NAME] 0967866620" at bounding box center [1091, 646] width 109 height 25
checkbox input "true"
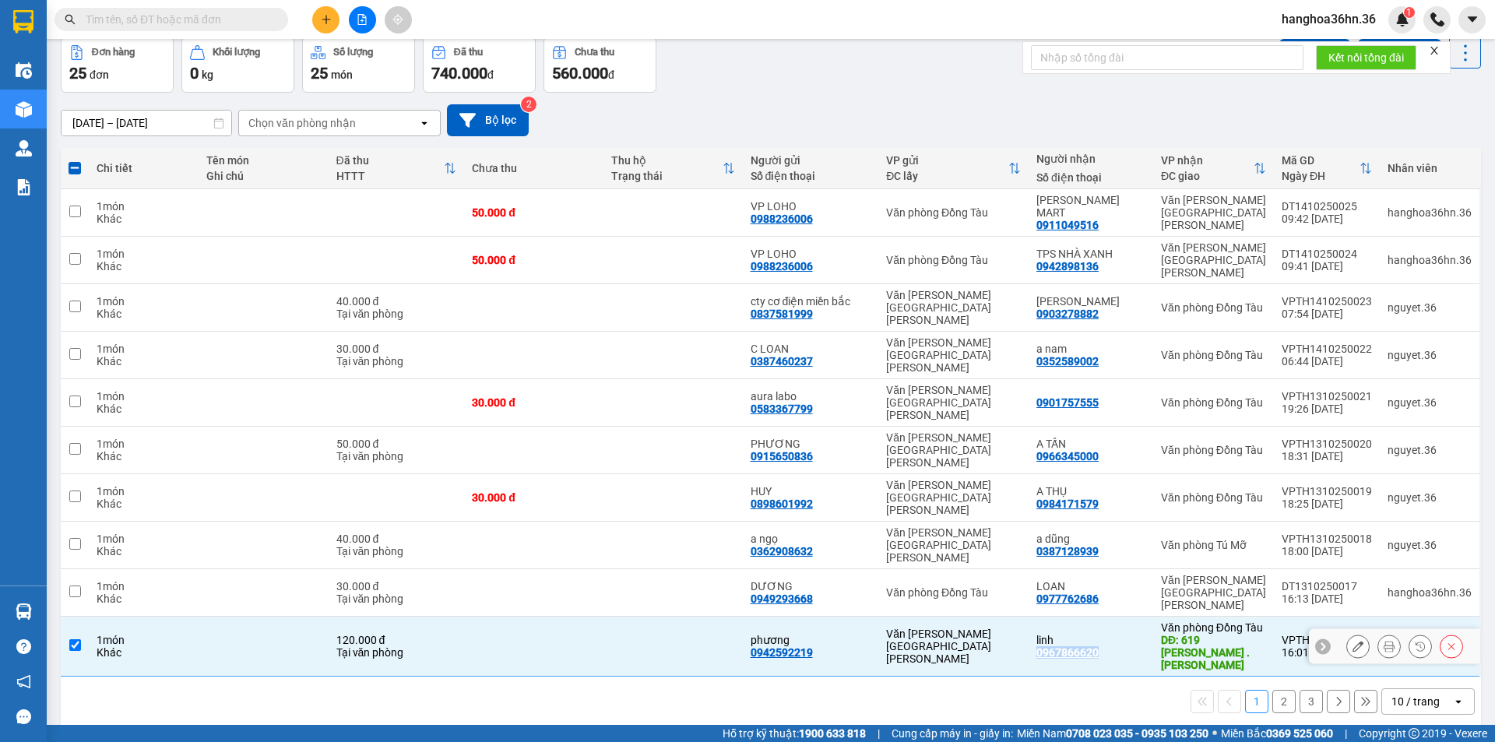
click at [1353, 641] on icon at bounding box center [1358, 646] width 11 height 11
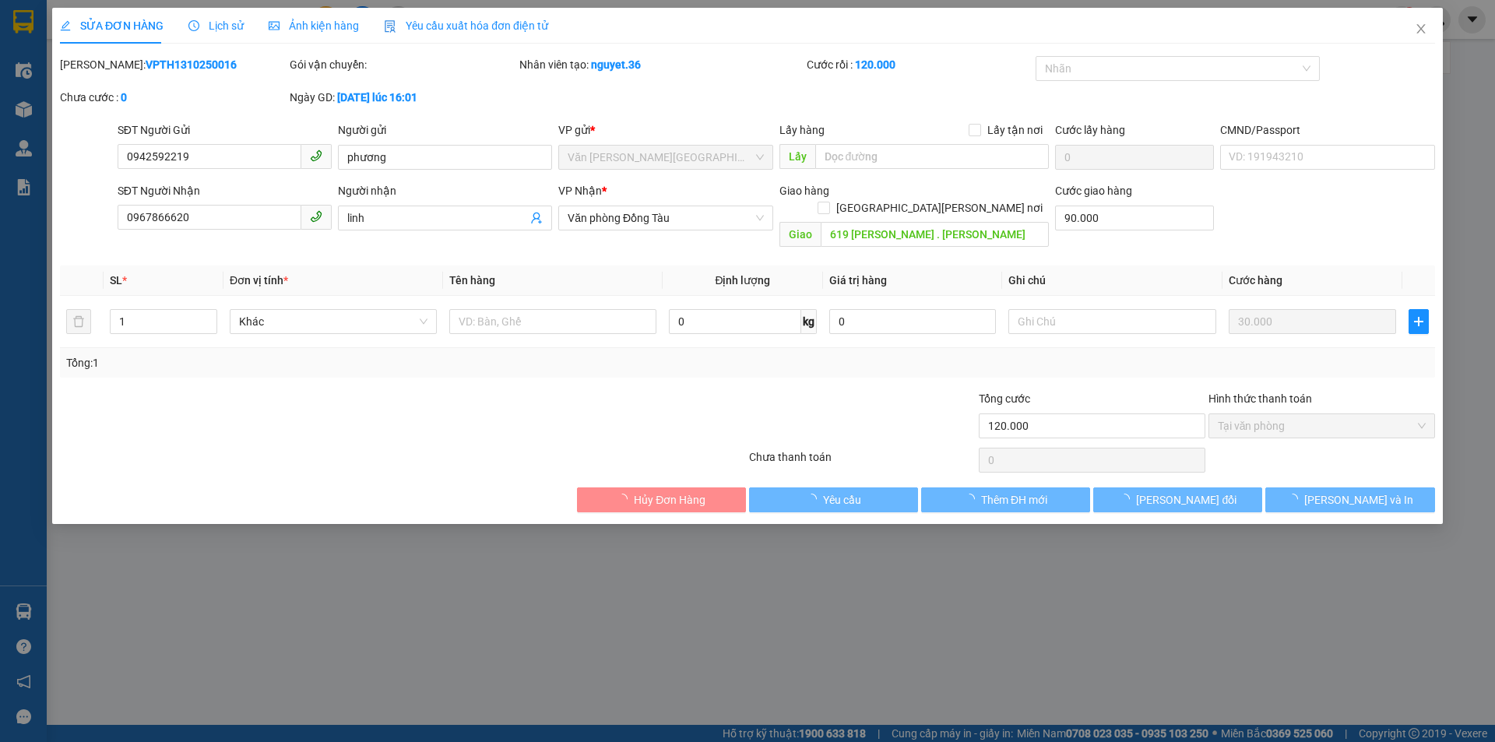
type input "0942592219"
type input "phương"
type input "0967866620"
type input "linh"
type input "619 [PERSON_NAME] . [PERSON_NAME]"
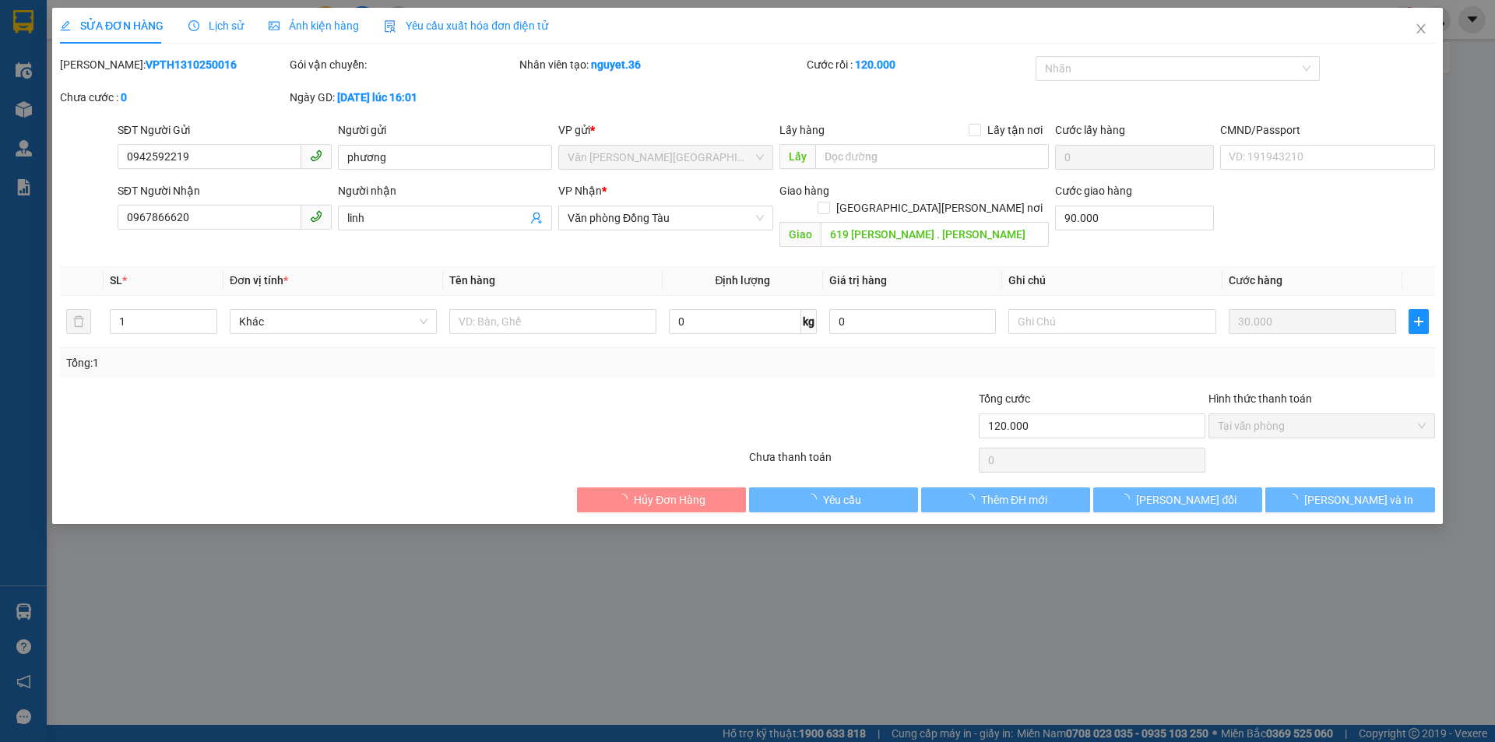
type input "90.000"
type input "120.000"
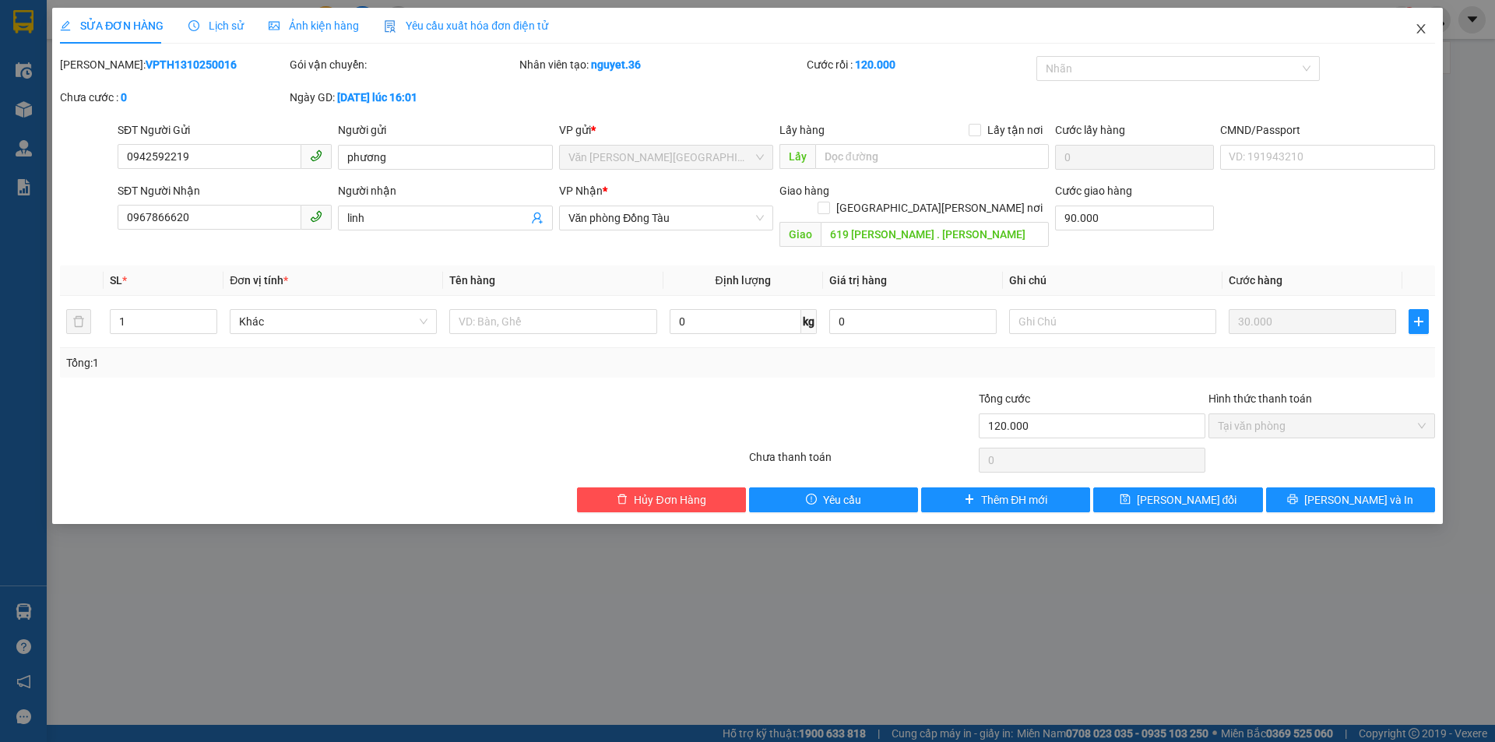
click at [1421, 24] on icon "close" at bounding box center [1421, 29] width 12 height 12
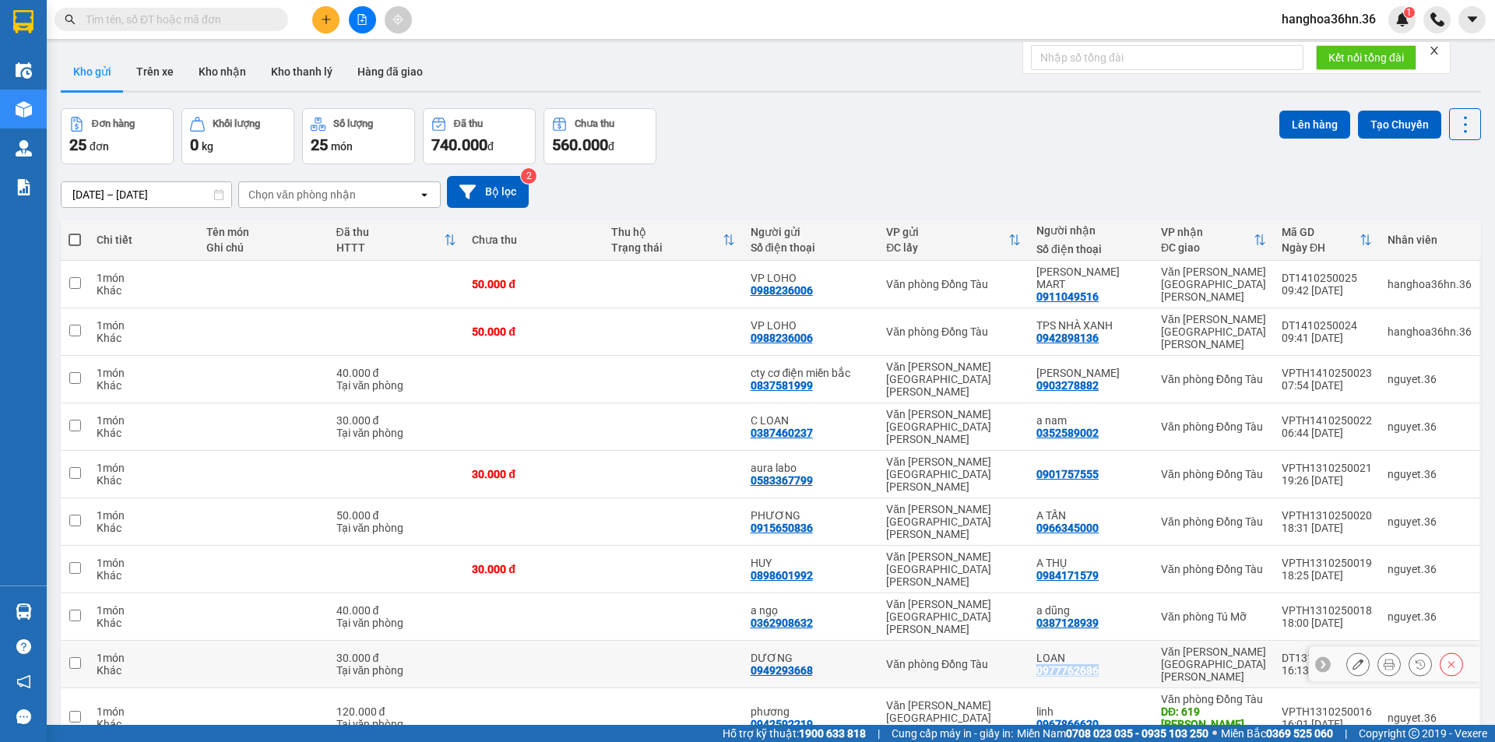
drag, startPoint x: 1109, startPoint y: 565, endPoint x: 1043, endPoint y: 569, distance: 66.3
click at [1043, 652] on div "LOAN 0977762686" at bounding box center [1091, 664] width 109 height 25
checkbox input "true"
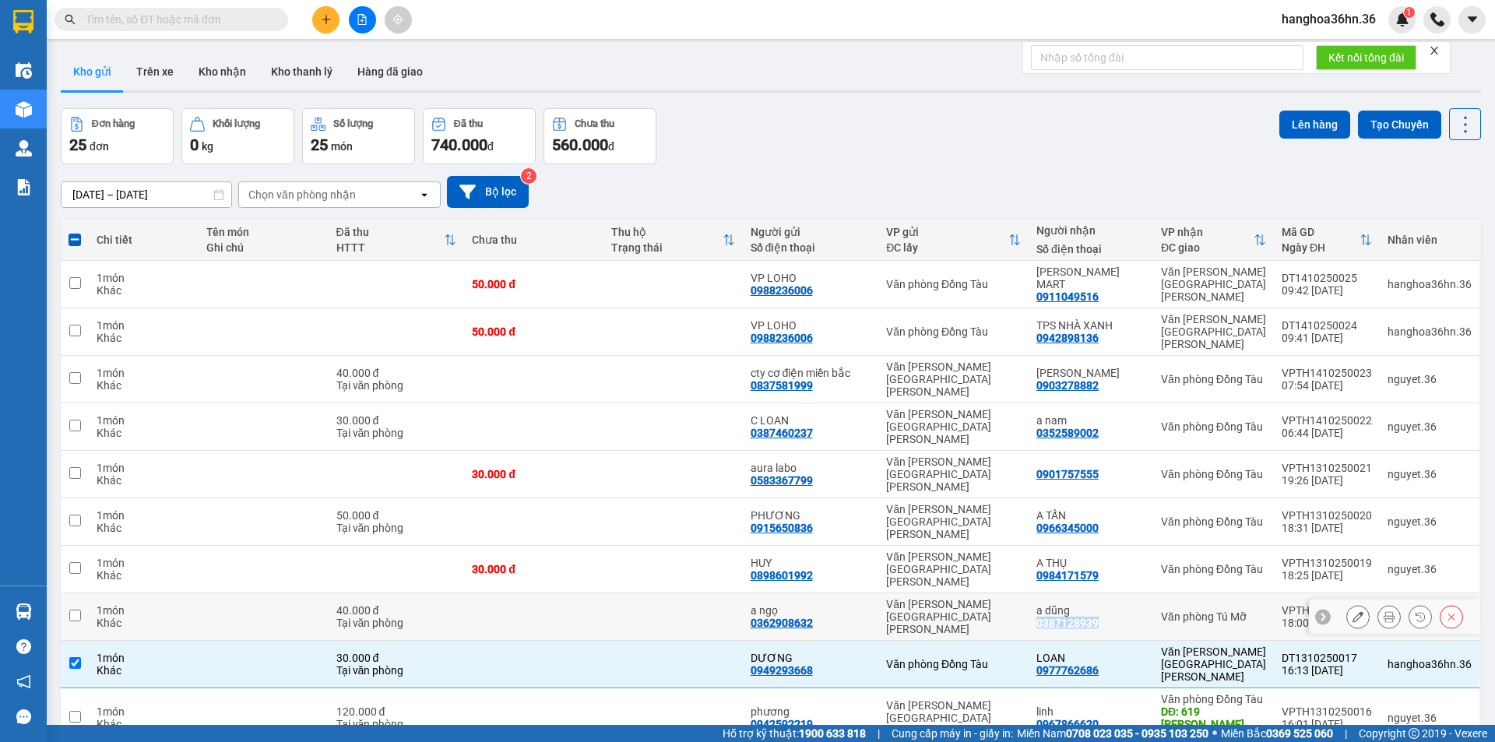
drag, startPoint x: 1106, startPoint y: 528, endPoint x: 1067, endPoint y: 528, distance: 38.9
click at [1041, 593] on td "a [PERSON_NAME] 0387128939" at bounding box center [1091, 617] width 125 height 48
checkbox input "true"
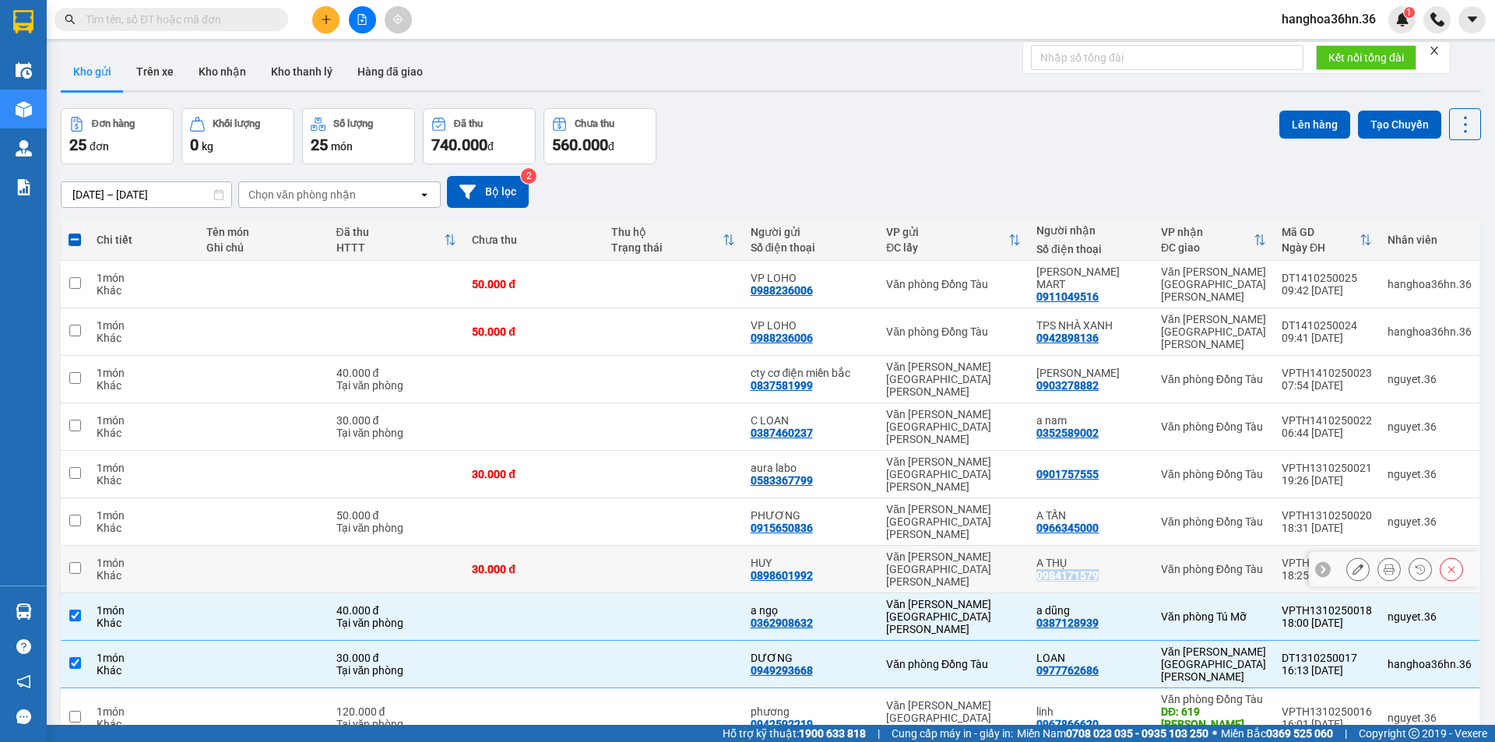
drag, startPoint x: 1108, startPoint y: 496, endPoint x: 1044, endPoint y: 495, distance: 64.7
click at [1044, 557] on div "A THỤ 0984171579" at bounding box center [1091, 569] width 109 height 25
checkbox input "true"
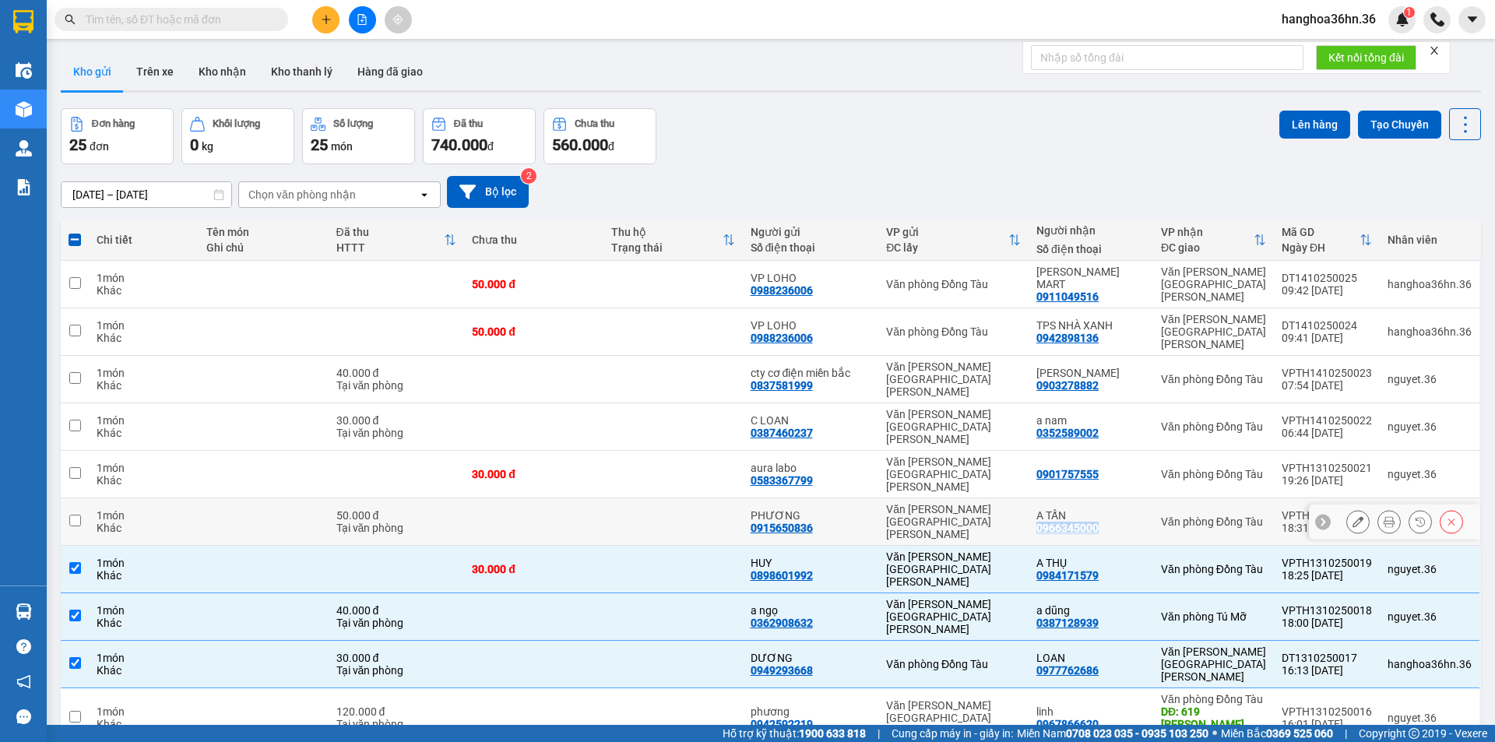
drag, startPoint x: 1107, startPoint y: 459, endPoint x: 1043, endPoint y: 463, distance: 64.0
click at [1043, 509] on div "A TẤN 0966345000" at bounding box center [1091, 521] width 109 height 25
checkbox input "true"
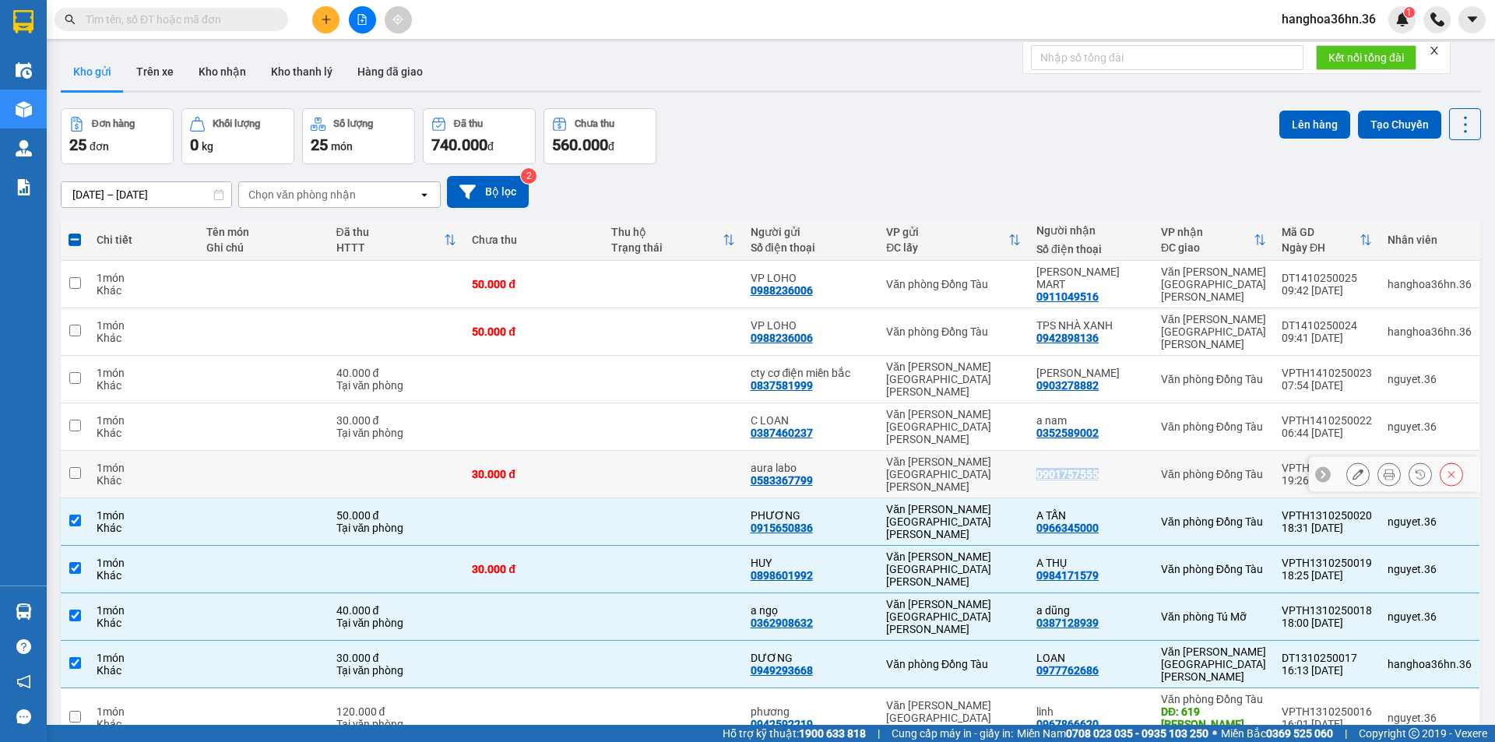
drag, startPoint x: 1104, startPoint y: 414, endPoint x: 1044, endPoint y: 419, distance: 60.2
click at [1044, 468] on div "0901757555" at bounding box center [1091, 474] width 109 height 12
checkbox input "true"
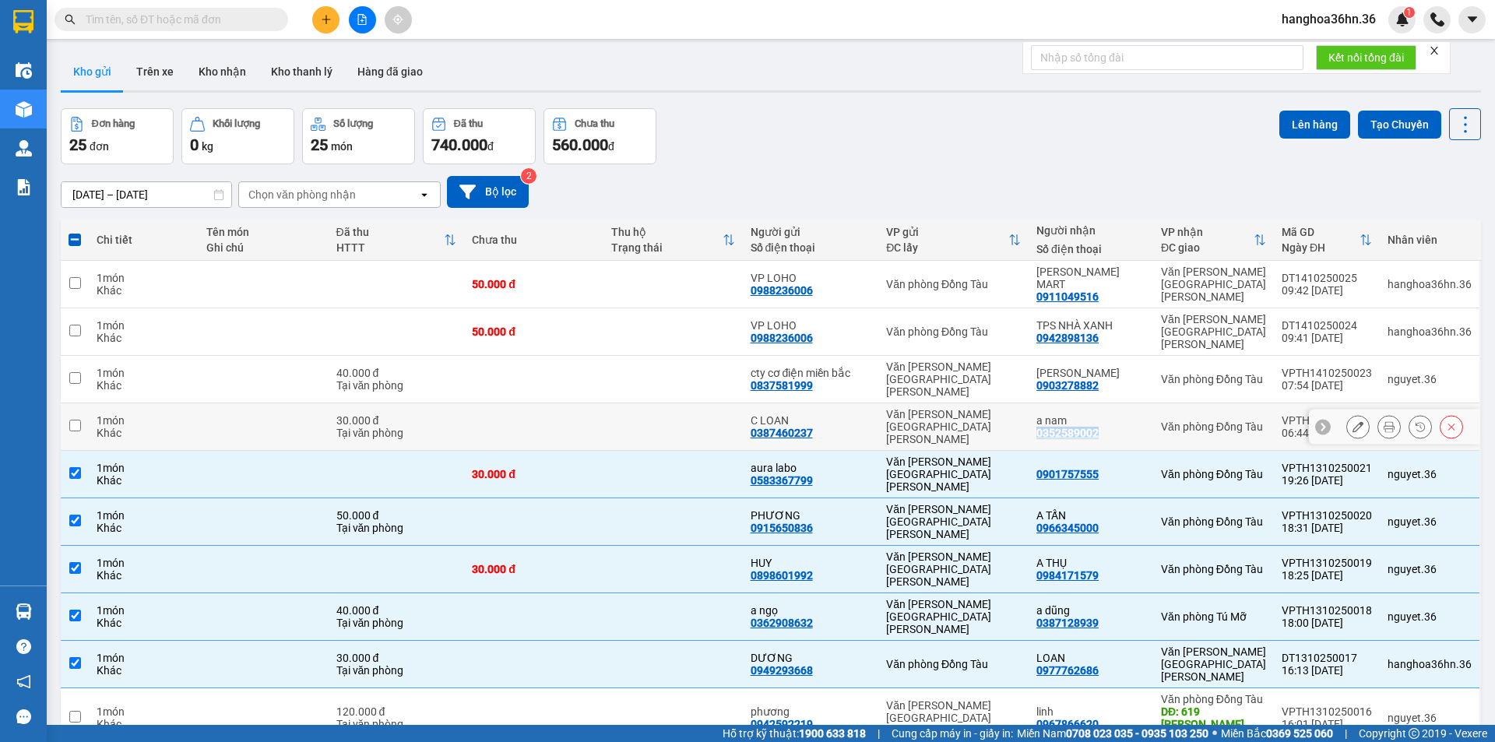
drag, startPoint x: 1108, startPoint y: 389, endPoint x: 1043, endPoint y: 389, distance: 65.4
click at [1043, 414] on div "a nam 0352589002" at bounding box center [1091, 426] width 109 height 25
checkbox input "true"
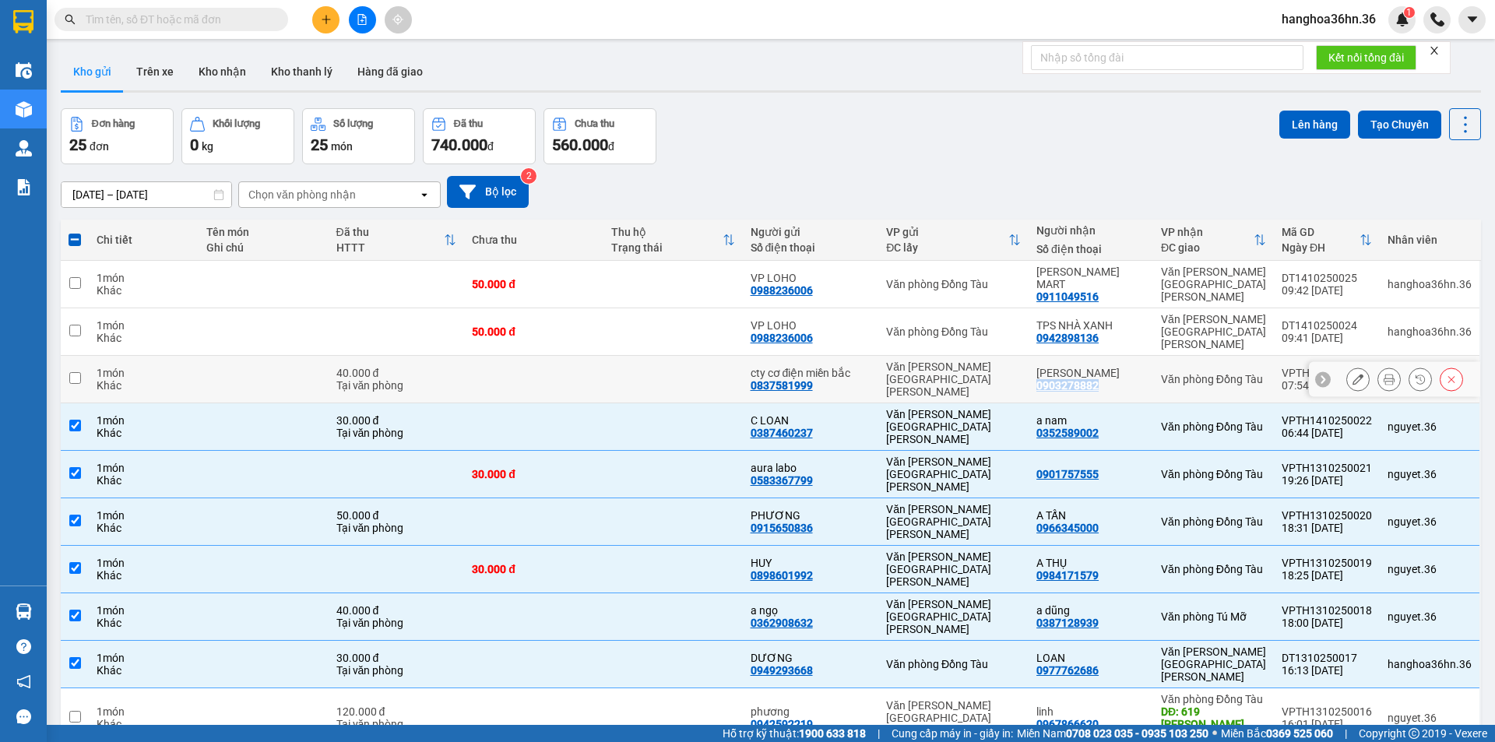
drag, startPoint x: 1112, startPoint y: 354, endPoint x: 1045, endPoint y: 352, distance: 67.0
click at [1045, 367] on div "C [PERSON_NAME] 0903278882" at bounding box center [1091, 379] width 109 height 25
checkbox input "true"
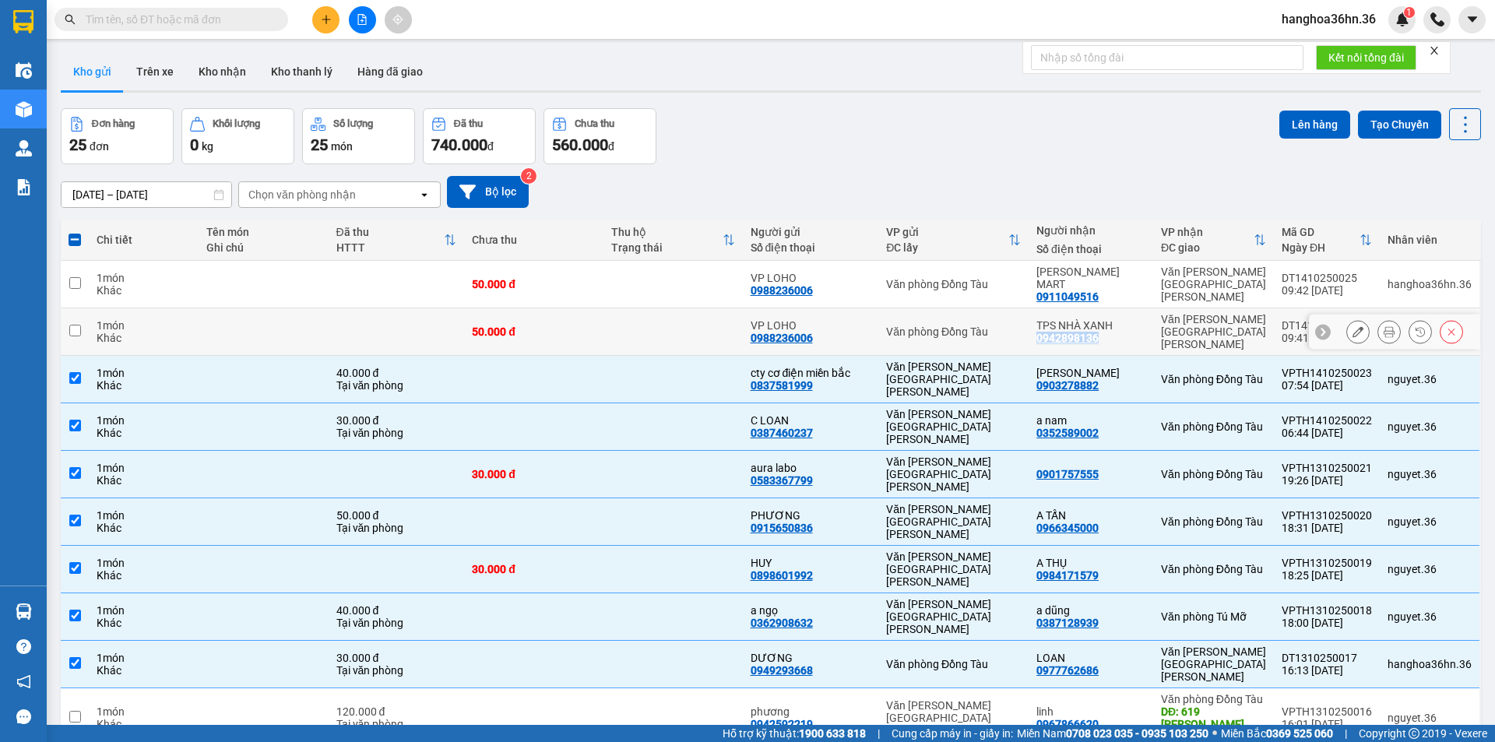
drag, startPoint x: 1106, startPoint y: 321, endPoint x: 1041, endPoint y: 315, distance: 64.9
click at [1041, 315] on td "TPS NHÀ XANH 0942898136" at bounding box center [1091, 332] width 125 height 48
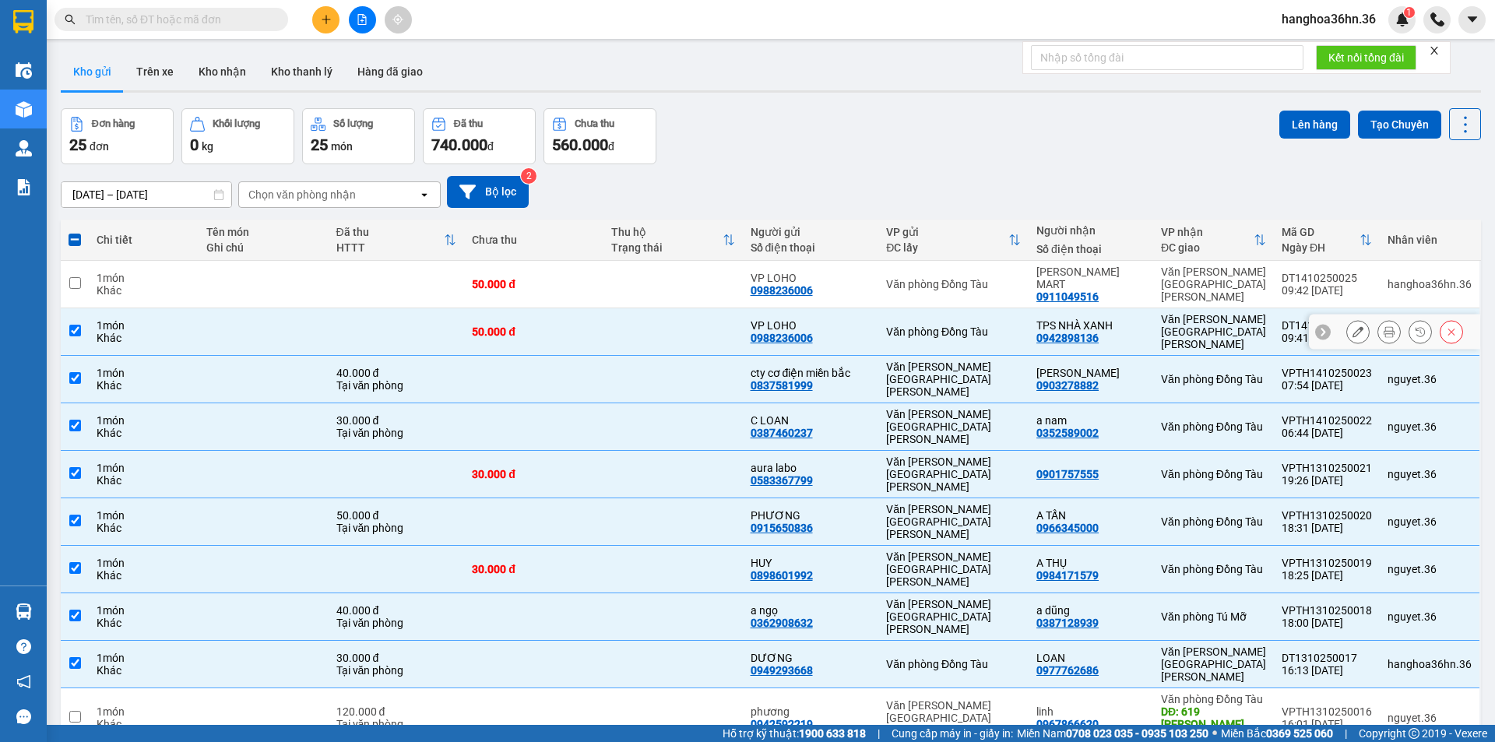
drag, startPoint x: 1070, startPoint y: 317, endPoint x: 928, endPoint y: 311, distance: 142.7
click at [928, 326] on div "Văn phòng Đồng Tàu" at bounding box center [953, 332] width 135 height 12
checkbox input "false"
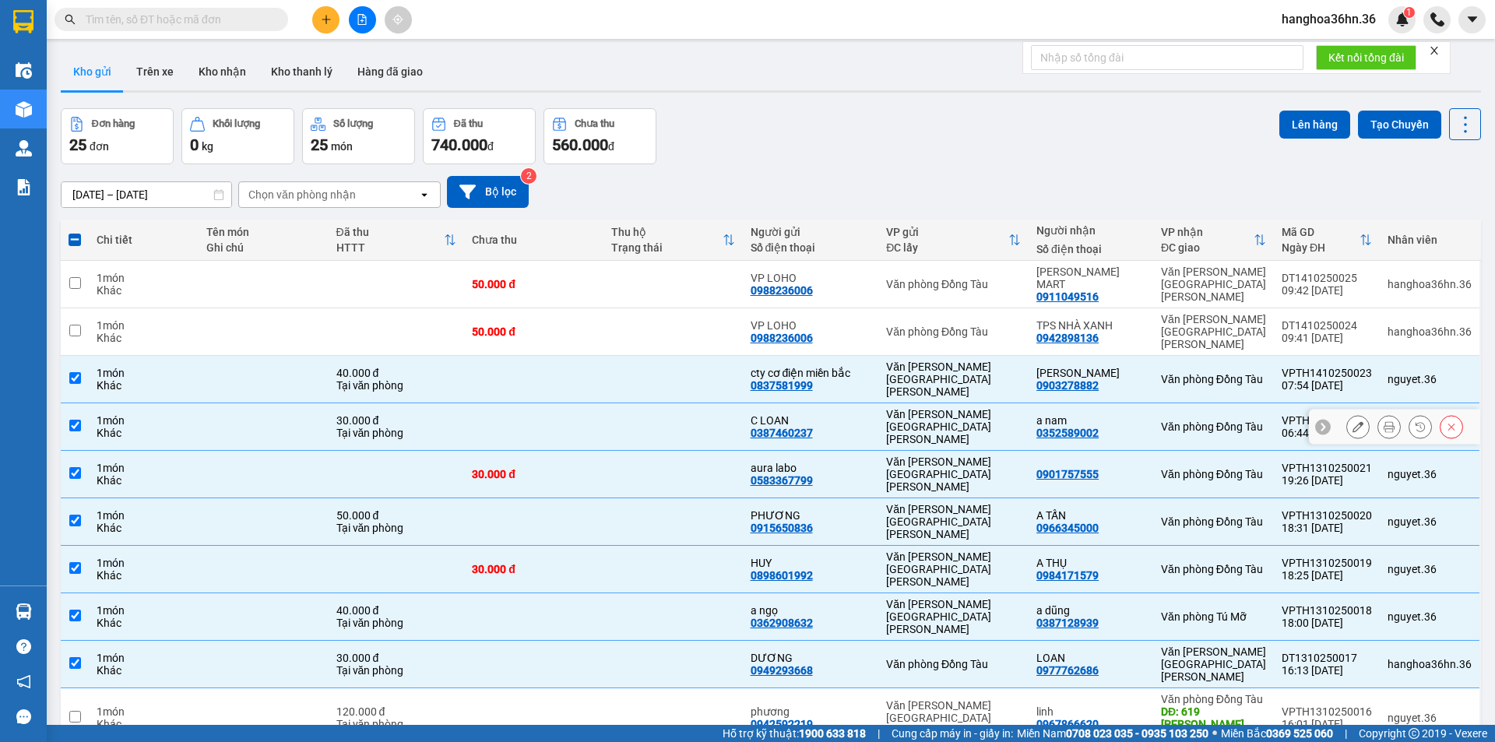
click at [1132, 414] on div "a nam 0352589002" at bounding box center [1091, 426] width 109 height 25
checkbox input "false"
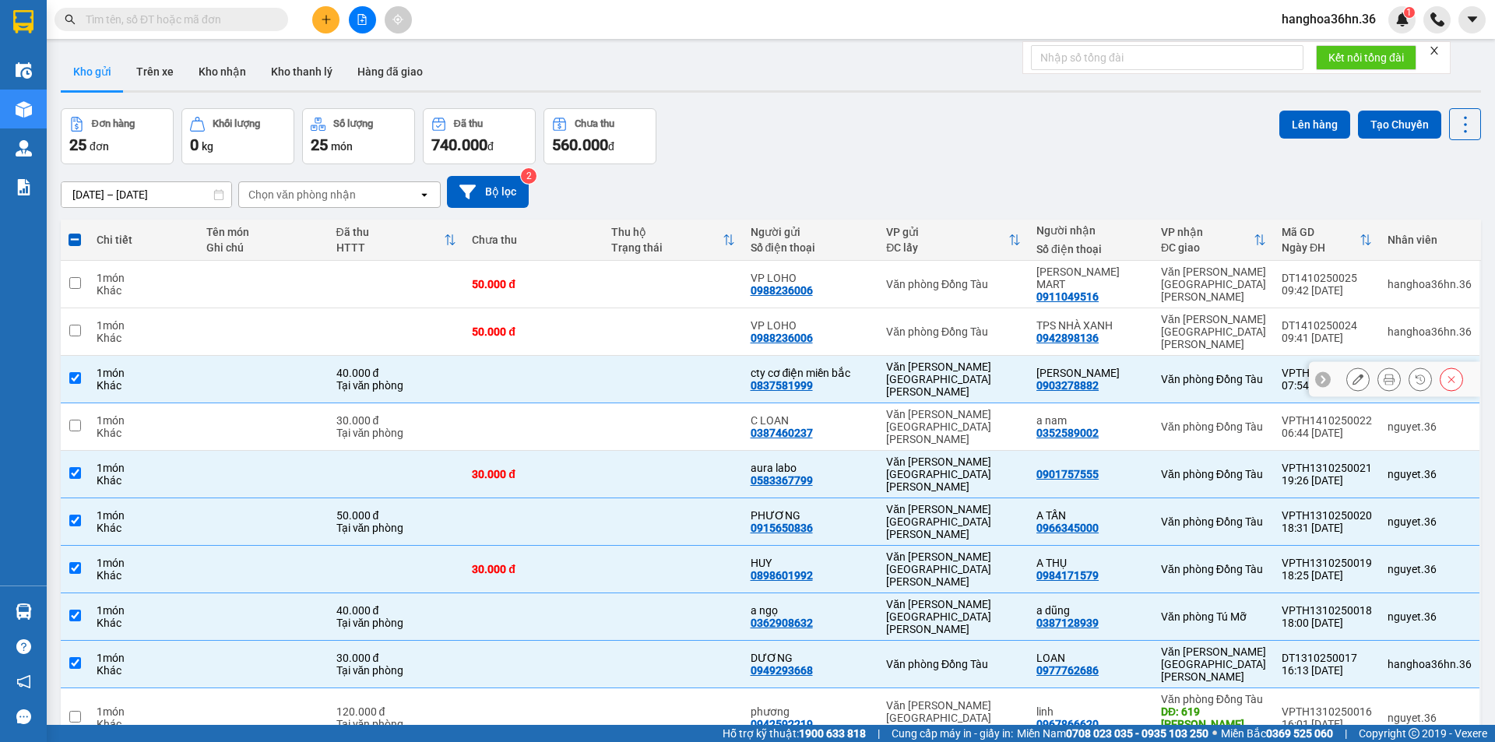
click at [1128, 367] on div "[PERSON_NAME]" at bounding box center [1091, 373] width 109 height 12
checkbox input "false"
